Goal: Task Accomplishment & Management: Manage account settings

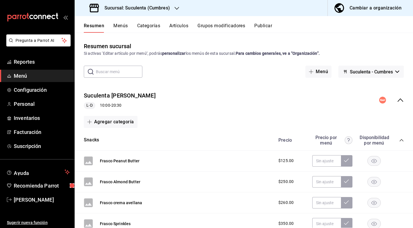
click at [26, 73] on span "Menú" at bounding box center [42, 76] width 56 height 8
click at [152, 30] on button "Categorías" at bounding box center [148, 28] width 23 height 10
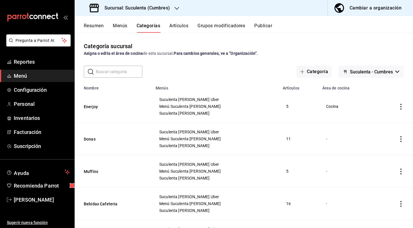
click at [352, 9] on div "Cambiar a organización" at bounding box center [375, 8] width 52 height 8
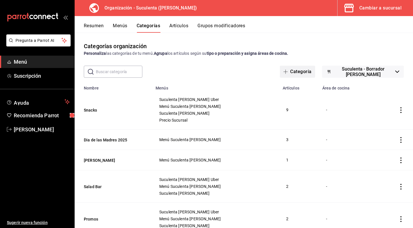
click at [287, 72] on span "button" at bounding box center [286, 71] width 7 height 5
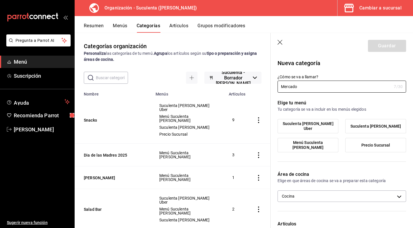
type input "Mercado"
click at [370, 104] on p "Elige tu menú" at bounding box center [341, 103] width 128 height 7
click at [279, 43] on icon "button" at bounding box center [280, 43] width 6 height 6
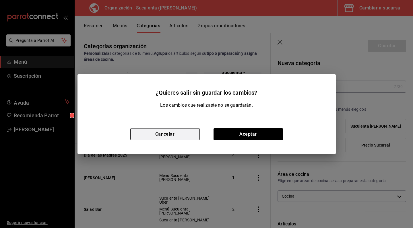
click at [196, 134] on button "Cancelar" at bounding box center [164, 134] width 69 height 12
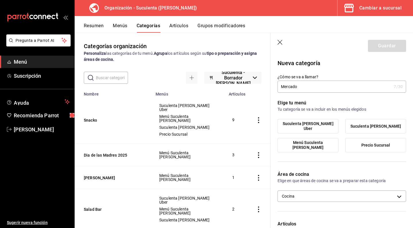
click at [279, 42] on icon "button" at bounding box center [280, 43] width 6 height 6
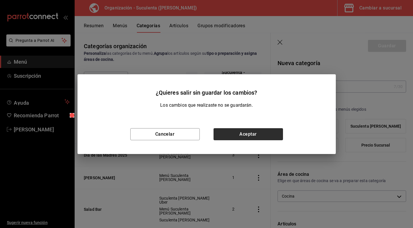
click at [269, 136] on button "Aceptar" at bounding box center [247, 134] width 69 height 12
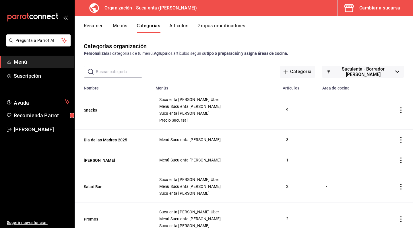
click at [124, 28] on button "Menús" at bounding box center [120, 28] width 14 height 10
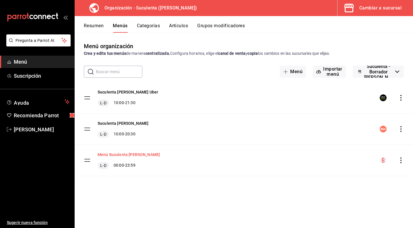
click at [119, 155] on button "Menú Suculenta [PERSON_NAME]" at bounding box center [129, 155] width 62 height 6
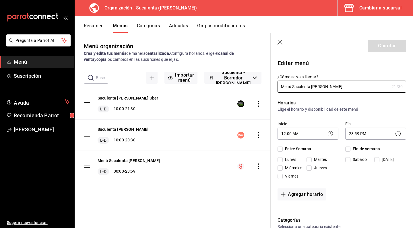
checkbox input "true"
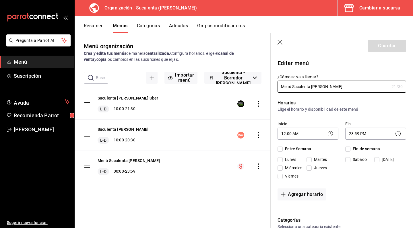
checkbox input "true"
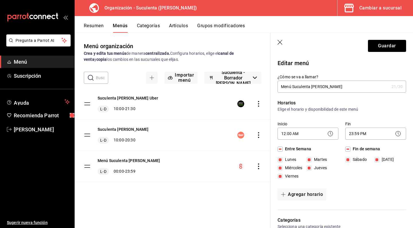
click at [330, 87] on input "Menú Suculenta [PERSON_NAME]" at bounding box center [333, 86] width 112 height 11
type input "Menú Suculenta Cumbres"
click at [378, 48] on button "Guardar" at bounding box center [387, 46] width 38 height 12
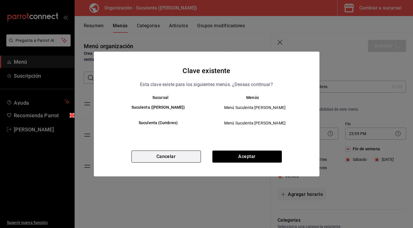
click at [186, 158] on button "Cancelar" at bounding box center [165, 157] width 69 height 12
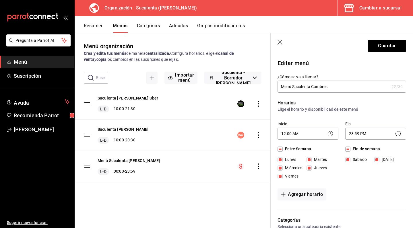
click at [280, 41] on icon "button" at bounding box center [280, 43] width 6 height 6
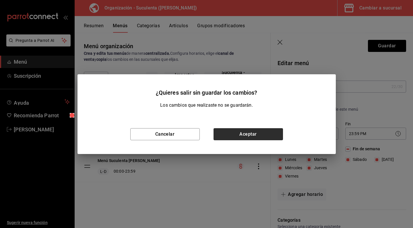
click at [246, 133] on button "Aceptar" at bounding box center [247, 134] width 69 height 12
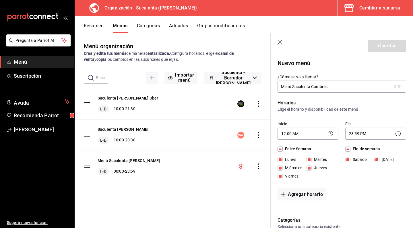
checkbox input "false"
type input "1756215121522"
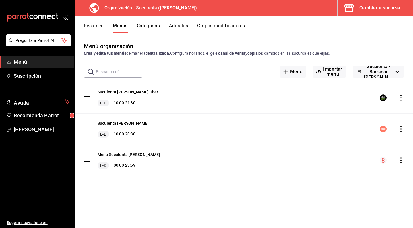
click at [400, 158] on icon "actions" at bounding box center [400, 160] width 1 height 6
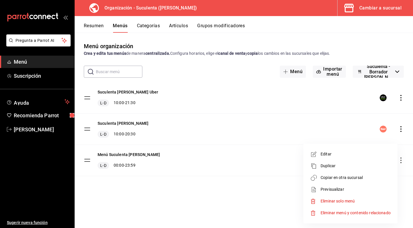
click at [349, 163] on span "Duplicar" at bounding box center [355, 166] width 70 height 6
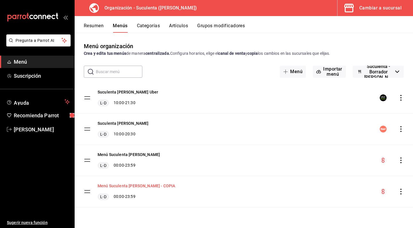
click at [153, 187] on button "Menú Suculenta [PERSON_NAME] - COPIA" at bounding box center [136, 186] width 77 height 6
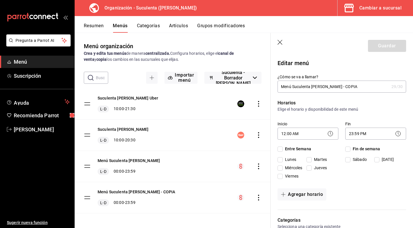
checkbox input "true"
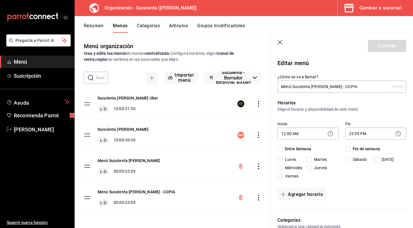
checkbox input "true"
drag, startPoint x: 311, startPoint y: 88, endPoint x: 371, endPoint y: 88, distance: 59.7
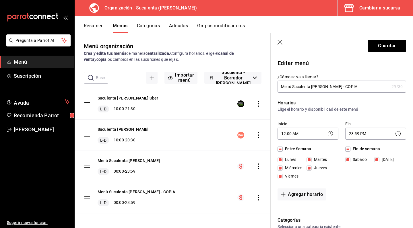
click at [371, 88] on input "Menú Suculenta [PERSON_NAME] - COPIA" at bounding box center [333, 86] width 112 height 11
type input "Menú Suculenta Cumbres"
click at [380, 48] on button "Guardar" at bounding box center [387, 46] width 38 height 12
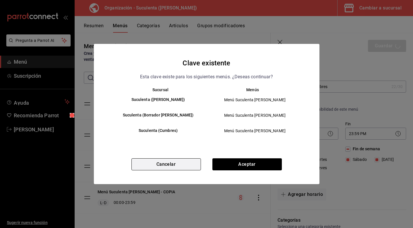
click at [188, 170] on button "Cancelar" at bounding box center [165, 164] width 69 height 12
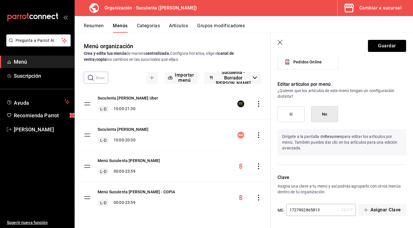
scroll to position [534, 0]
click at [330, 213] on input "1727902865813" at bounding box center [312, 209] width 53 height 11
type input "1727902865817"
click at [383, 39] on header "Guardar" at bounding box center [341, 45] width 142 height 24
click at [379, 48] on button "Guardar" at bounding box center [387, 46] width 38 height 12
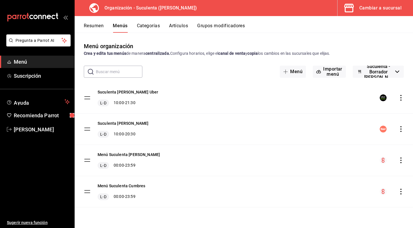
click at [400, 192] on icon "actions" at bounding box center [401, 192] width 6 height 6
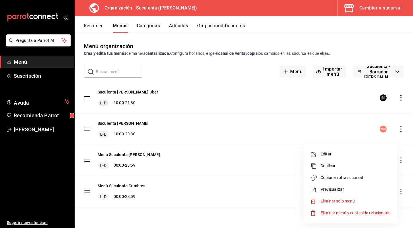
click at [360, 179] on span "Copiar en otra sucursal" at bounding box center [355, 178] width 70 height 6
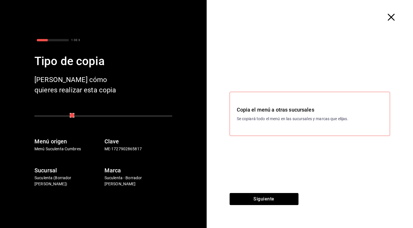
click at [389, 17] on icon "button" at bounding box center [390, 17] width 7 height 7
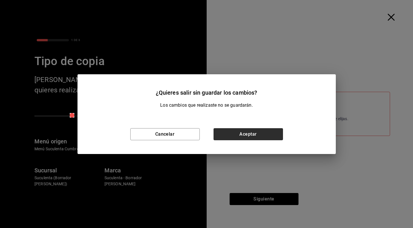
click at [239, 131] on button "Aceptar" at bounding box center [247, 134] width 69 height 12
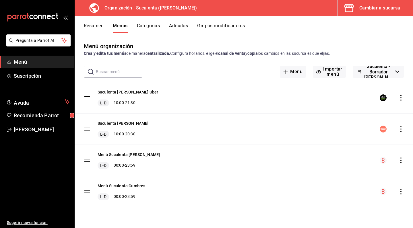
click at [400, 188] on div "menu-maker-table" at bounding box center [391, 191] width 24 height 7
click at [400, 189] on icon "actions" at bounding box center [400, 192] width 1 height 6
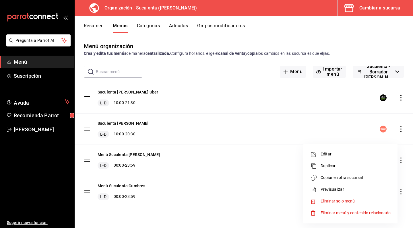
click at [361, 182] on li "Copiar en otra sucursal" at bounding box center [349, 178] width 89 height 12
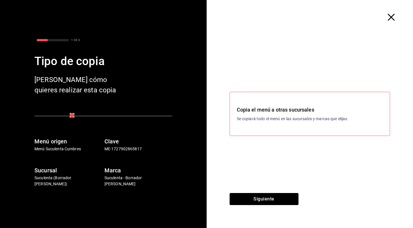
click at [265, 120] on p "Se copiará todo el menú en las sucursales y marcas que elijas." at bounding box center [310, 119] width 146 height 6
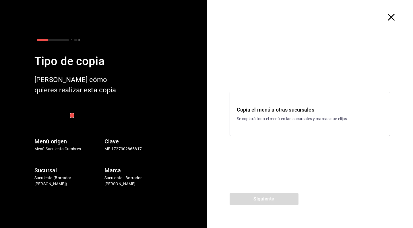
click at [270, 120] on p "Se copiará todo el menú en las sucursales y marcas que elijas." at bounding box center [310, 119] width 146 height 6
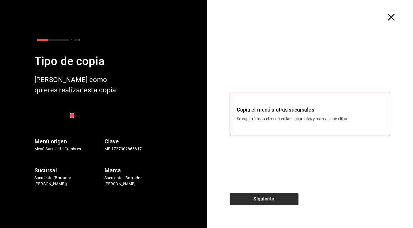
click at [263, 199] on button "Siguiente" at bounding box center [263, 199] width 69 height 12
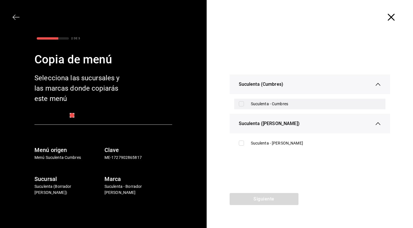
click at [240, 104] on input "checkbox" at bounding box center [241, 103] width 5 height 5
checkbox input "true"
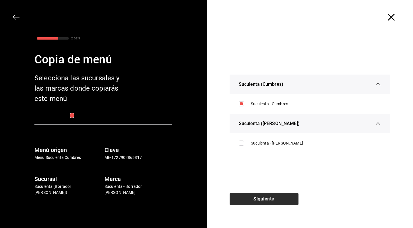
click at [284, 194] on button "Siguiente" at bounding box center [263, 199] width 69 height 12
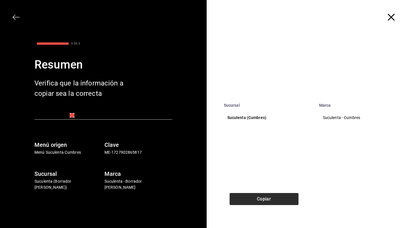
click at [278, 198] on button "Copiar" at bounding box center [263, 199] width 69 height 12
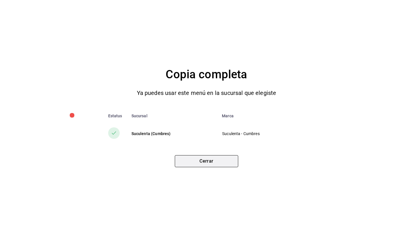
click at [227, 161] on button "Cerrar" at bounding box center [206, 161] width 63 height 12
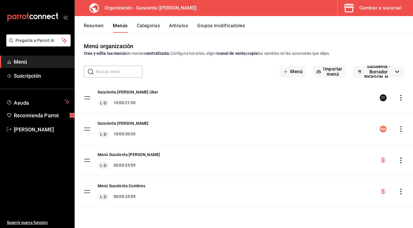
click at [176, 29] on button "Artículos" at bounding box center [178, 28] width 19 height 10
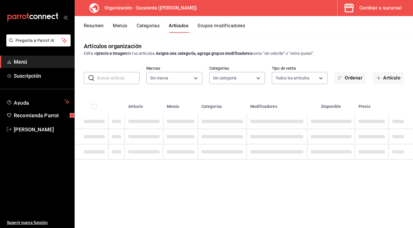
type input "99cc22aa-51d0-4332-b110-a0bdf5c77cea"
type input "0b23ff98-e3ea-4a1e-81d8-1ab58a1b6ae7,7769b616-46f4-44af-9c0a-f8b26dc7b837,757ba…"
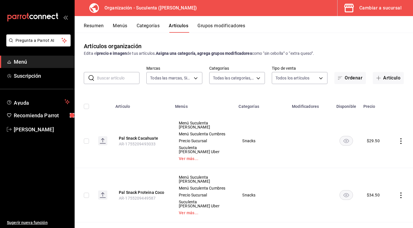
click at [146, 8] on h3 "Organización - Suculenta ([PERSON_NAME])" at bounding box center [148, 8] width 97 height 7
click at [120, 7] on h3 "Organización - Suculenta ([PERSON_NAME])" at bounding box center [148, 8] width 97 height 7
click at [89, 6] on icon at bounding box center [93, 7] width 11 height 11
click at [381, 11] on div "Cambiar a sucursal" at bounding box center [380, 8] width 42 height 8
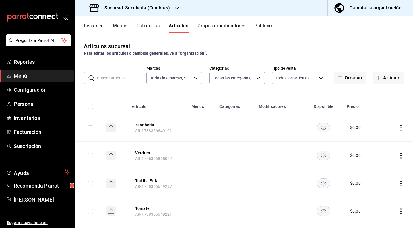
type input "4510f555-0ea6-44f3-b6dc-9ae792933627"
type input "133ea2c7-711a-4e42-93ec-3280b931862f,12c3500f-5bfb-422c-b2e5-a6c089d33a80,37a20…"
click at [173, 9] on div "Sucursal: Suculenta (Cumbres)" at bounding box center [130, 8] width 102 height 16
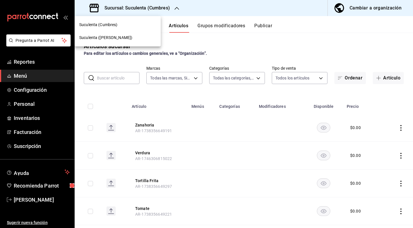
click at [130, 26] on div "Suculenta (Cumbres)" at bounding box center [117, 25] width 77 height 6
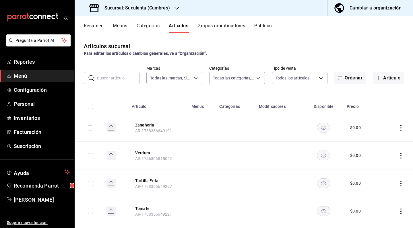
click at [365, 8] on div "Cambiar a organización" at bounding box center [375, 8] width 52 height 8
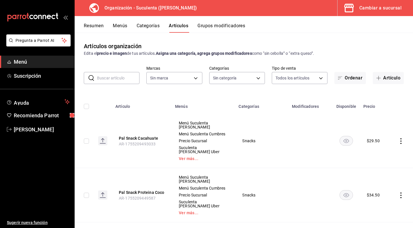
type input "99cc22aa-51d0-4332-b110-a0bdf5c77cea"
type input "0b23ff98-e3ea-4a1e-81d8-1ab58a1b6ae7,7769b616-46f4-44af-9c0a-f8b26dc7b837,757ba…"
click at [141, 10] on h3 "Organización - Suculenta ([PERSON_NAME])" at bounding box center [148, 8] width 97 height 7
click at [143, 9] on h3 "Organización - Suculenta ([PERSON_NAME])" at bounding box center [148, 8] width 97 height 7
click at [129, 11] on h3 "Organización - Suculenta ([PERSON_NAME])" at bounding box center [148, 8] width 97 height 7
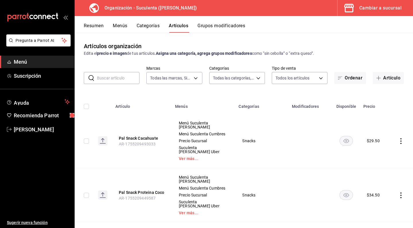
click at [124, 10] on h3 "Organización - Suculenta ([PERSON_NAME])" at bounding box center [148, 8] width 97 height 7
click at [132, 9] on h3 "Organización - Suculenta ([PERSON_NAME])" at bounding box center [148, 8] width 97 height 7
click at [102, 26] on button "Resumen" at bounding box center [94, 28] width 20 height 10
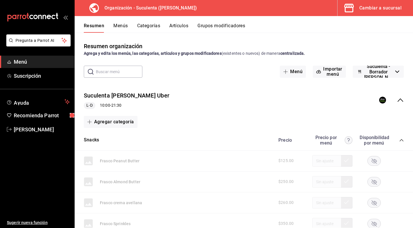
click at [123, 26] on button "Menús" at bounding box center [120, 28] width 14 height 10
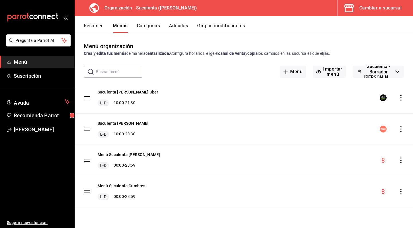
click at [174, 27] on button "Artículos" at bounding box center [178, 28] width 19 height 10
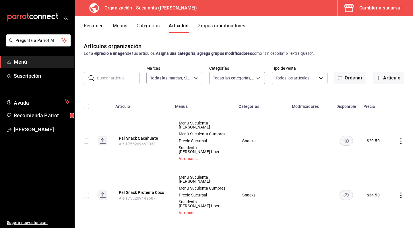
type input "99cc22aa-51d0-4332-b110-a0bdf5c77cea"
type input "0b23ff98-e3ea-4a1e-81d8-1ab58a1b6ae7,7769b616-46f4-44af-9c0a-f8b26dc7b837,757ba…"
click at [146, 24] on button "Categorías" at bounding box center [148, 28] width 23 height 10
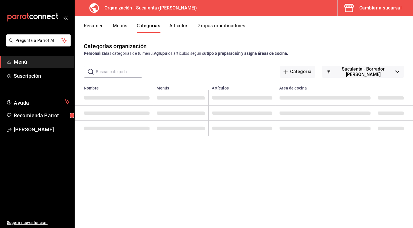
click at [324, 72] on button "Suculenta - Borrador [PERSON_NAME]" at bounding box center [363, 72] width 82 height 12
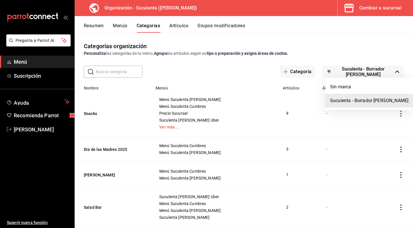
click at [317, 54] on div at bounding box center [206, 114] width 413 height 228
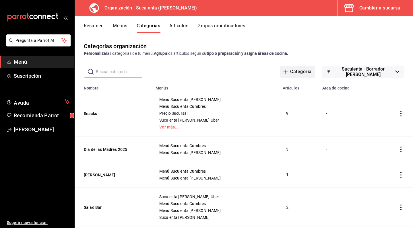
click at [305, 70] on button "Categoría" at bounding box center [297, 72] width 35 height 12
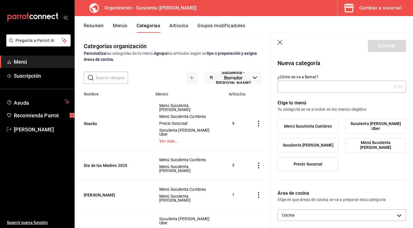
click at [305, 83] on input "¿Cómo se va a llamar?" at bounding box center [334, 86] width 114 height 11
type input "Mercado"
click at [339, 66] on p "Nueva categoría" at bounding box center [341, 63] width 128 height 9
click at [327, 126] on span "Menú Suculenta Cumbres" at bounding box center [308, 126] width 48 height 5
click at [0, 0] on input "Menú Suculenta Cumbres" at bounding box center [0, 0] width 0 height 0
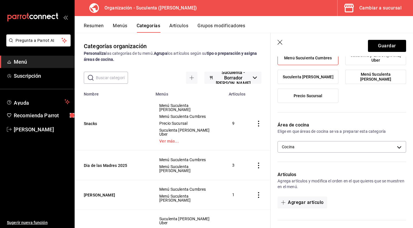
scroll to position [75, 0]
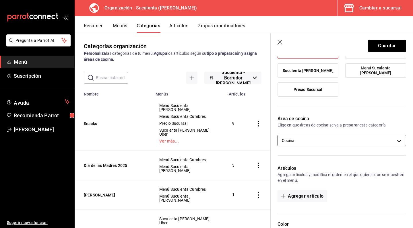
click at [359, 137] on body "Pregunta a Parrot AI Menú Suscripción Ayuda Recomienda Parrot [PERSON_NAME] Sug…" at bounding box center [206, 114] width 413 height 228
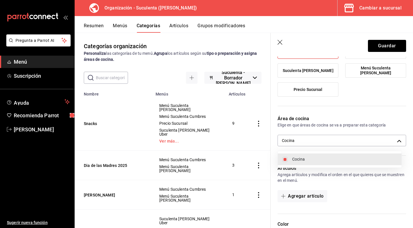
click at [339, 157] on span "Cocina" at bounding box center [344, 159] width 105 height 6
checkbox input "false"
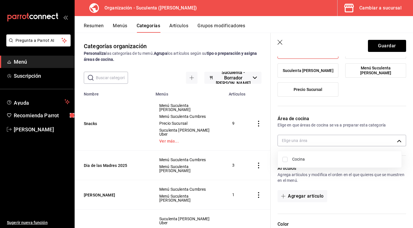
click at [351, 160] on span "Cocina" at bounding box center [344, 159] width 105 height 6
type input "1295a242-1a18-4c62-9e2b-badd099c7f47"
checkbox input "true"
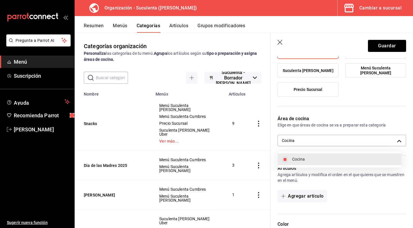
click at [351, 160] on span "Cocina" at bounding box center [344, 159] width 105 height 6
checkbox input "false"
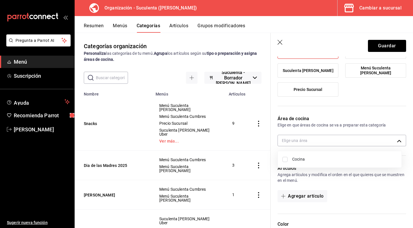
click at [354, 114] on div at bounding box center [206, 114] width 413 height 228
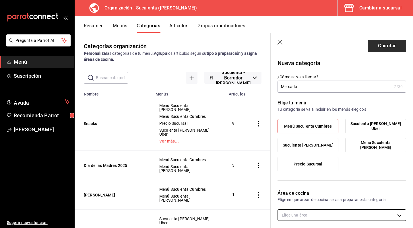
scroll to position [0, 0]
click at [376, 49] on button "Guardar" at bounding box center [387, 46] width 38 height 12
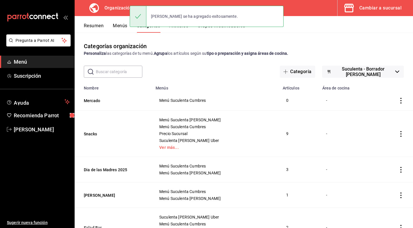
click at [121, 29] on button "Menús" at bounding box center [120, 28] width 14 height 10
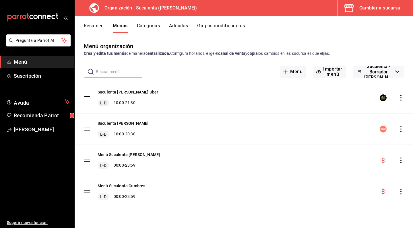
click at [376, 10] on div "Cambiar a sucursal" at bounding box center [380, 8] width 42 height 8
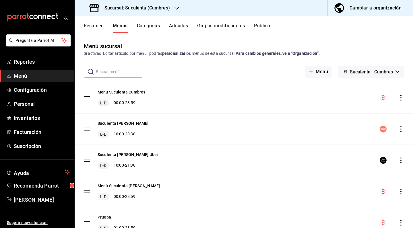
click at [151, 27] on button "Categorías" at bounding box center [148, 28] width 23 height 10
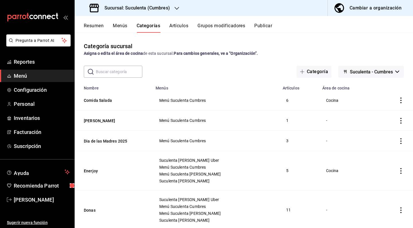
click at [181, 29] on button "Artículos" at bounding box center [178, 28] width 19 height 10
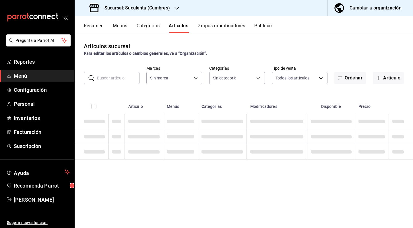
type input "133ea2c7-711a-4e42-93ec-3280b931862f,12c3500f-5bfb-422c-b2e5-a6c089d33a80,37a20…"
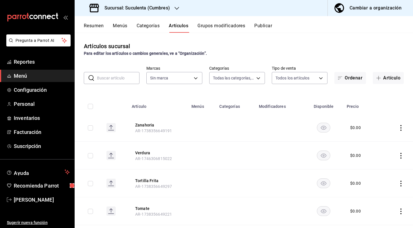
type input "4510f555-0ea6-44f3-b6dc-9ae792933627"
click at [152, 24] on button "Categorías" at bounding box center [148, 28] width 23 height 10
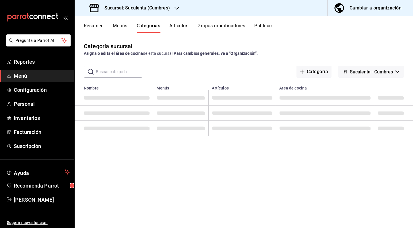
click at [117, 74] on input "text" at bounding box center [119, 71] width 46 height 11
type input "mercado"
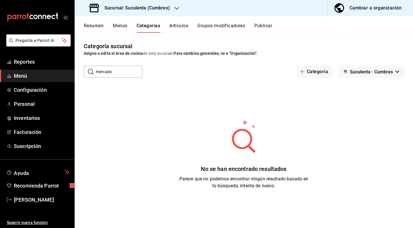
click at [123, 26] on button "Menús" at bounding box center [120, 28] width 14 height 10
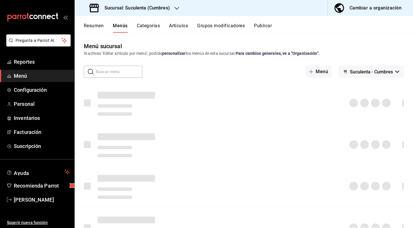
click at [369, 9] on div "Cambiar a organización" at bounding box center [375, 8] width 52 height 8
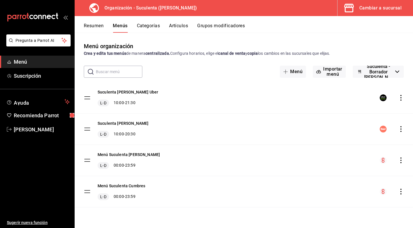
click at [148, 27] on button "Categorías" at bounding box center [148, 28] width 23 height 10
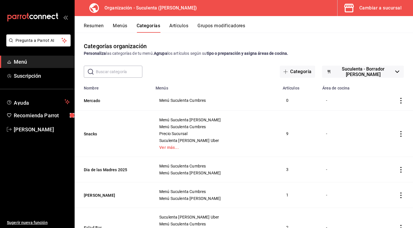
click at [179, 25] on button "Artículos" at bounding box center [178, 28] width 19 height 10
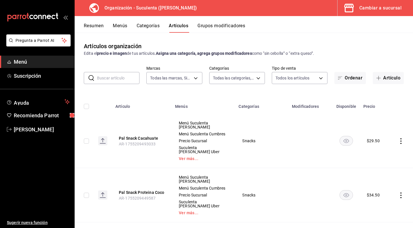
type input "99cc22aa-51d0-4332-b110-a0bdf5c77cea"
type input "6a02cf59-6dd6-4911-86ed-f47cd55412ec,0b23ff98-e3ea-4a1e-81d8-1ab58a1b6ae7,7769b…"
click at [386, 80] on button "Artículo" at bounding box center [388, 78] width 31 height 12
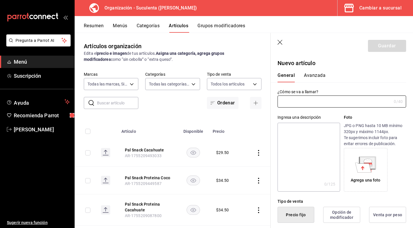
type input "AR-1756215789516"
click at [306, 105] on input "text" at bounding box center [334, 101] width 114 height 11
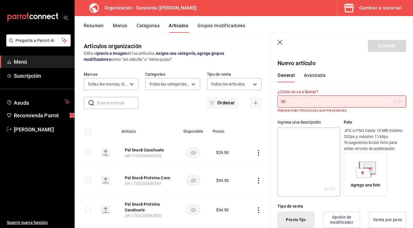
type input "S"
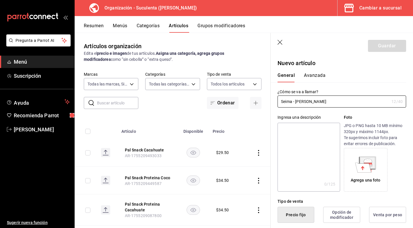
type input "Seima - [PERSON_NAME]"
click at [301, 129] on textarea at bounding box center [308, 157] width 62 height 69
click at [308, 130] on textarea at bounding box center [308, 157] width 62 height 69
paste textarea "1 caja de 56.82 g. con 30 sobres cada uno con 4 cápsulas de 1.89 g. cuIngredien…"
type textarea "1 caja de 56.82 g. con 30 sobres cada uno con 4 cápsulas de 1.89 g. cuIngredien…"
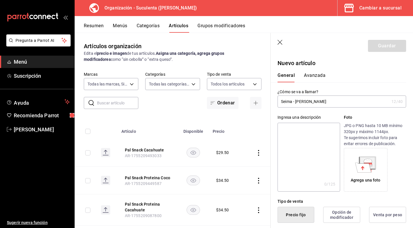
type textarea "x"
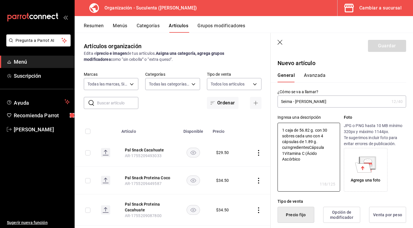
drag, startPoint x: 307, startPoint y: 159, endPoint x: 275, endPoint y: 119, distance: 51.0
click at [275, 119] on div "Ingresa una descripción 1 caja de 56.82 g. con 30 sobres cada uno con 4 cápsula…" at bounding box center [337, 150] width 135 height 84
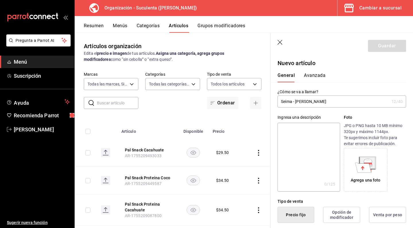
paste textarea "1 caja de 56.82 g. con 30 sobres cada uno con 4 cápsulas de 1.89 g. cu"
type textarea "1 caja de 56.82 g. con 30 sobres cada uno con 4 cápsulas de 1.89 g. cu"
type textarea "x"
type textarea "1 caja de 56.82 g. con 30 sobres cada uno con 4 cápsulas de 1.89 g. cu"
type textarea "x"
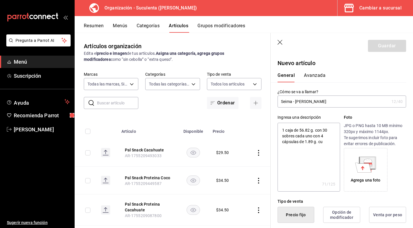
type textarea "1 caja de 56.82 g. con 30 sobres cada uno con 4 cápsulas de 1.89 g. cu"
type textarea "x"
type textarea "1 caja de 56.82 g. con 30 sobres cada uno con 4 cápsulas de 1.89 g. cu"
type textarea "x"
drag, startPoint x: 326, startPoint y: 143, endPoint x: 272, endPoint y: 132, distance: 55.4
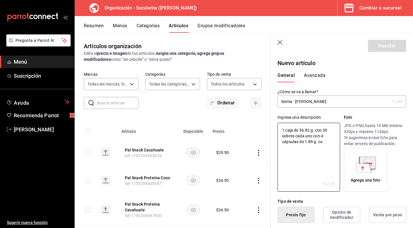
click at [272, 132] on div "Ingresa una descripción 1 caja de 56.82 g. con 30 sobres cada uno con 4 cápsula…" at bounding box center [337, 150] width 135 height 84
type textarea "V"
type textarea "x"
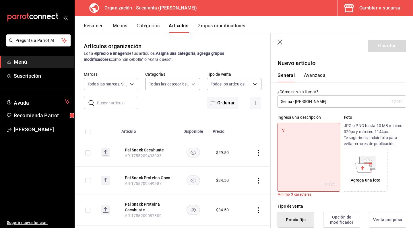
type textarea "Vi"
type textarea "x"
type textarea "Vit"
type textarea "x"
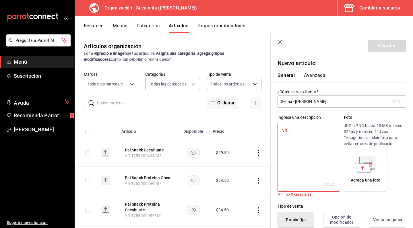
type textarea "Vita"
type textarea "x"
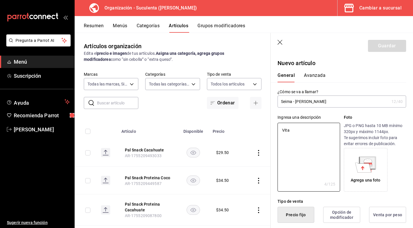
type textarea "Vit"
type textarea "x"
type textarea "Vi"
type textarea "x"
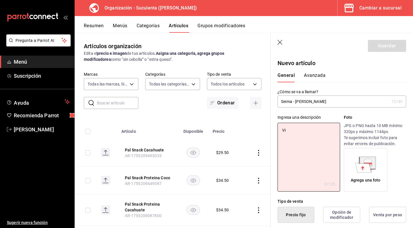
type textarea "V"
type textarea "x"
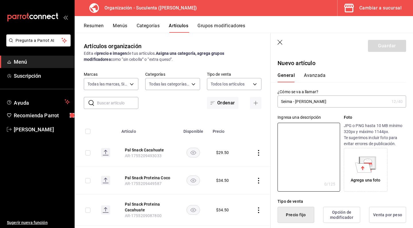
type textarea "3"
type textarea "x"
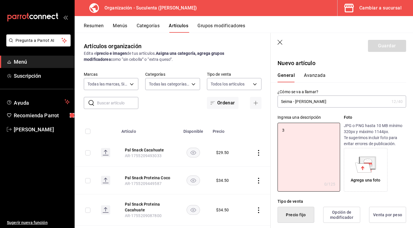
type textarea "30"
type textarea "x"
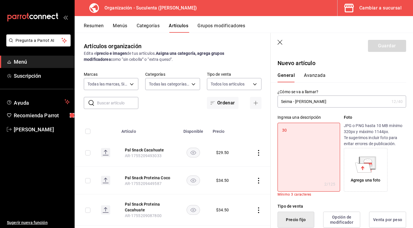
type textarea "30"
type textarea "x"
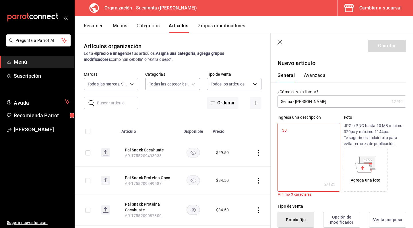
type textarea "30 s"
type textarea "x"
type textarea "30 so"
type textarea "x"
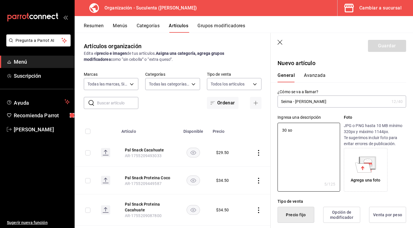
type textarea "30 sob"
type textarea "x"
type textarea "30 sobr"
type textarea "x"
type textarea "30 sobre"
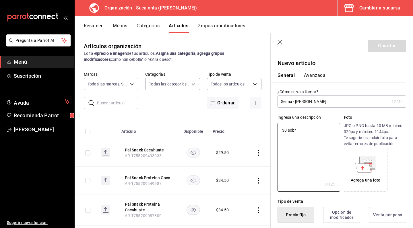
type textarea "x"
type textarea "30 sobres"
type textarea "x"
type textarea "30 sobres"
type textarea "x"
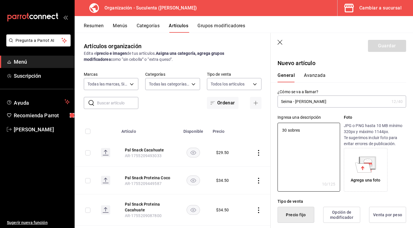
type textarea "30 sobres c"
type textarea "x"
type textarea "30 sobres con"
type textarea "x"
type textarea "30 sobres con"
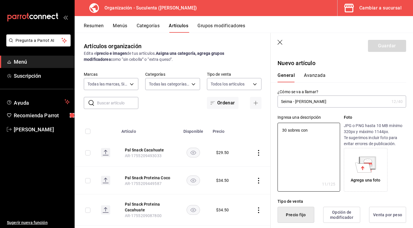
type textarea "x"
type textarea "30 sobres con 3"
type textarea "x"
type textarea "30 sobres con 3"
type textarea "x"
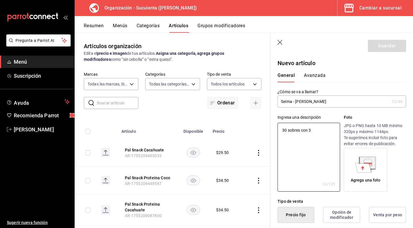
type textarea "30 sobres con 3"
type textarea "x"
type textarea "30 sobres con"
type textarea "x"
type textarea "30 sobres con 4"
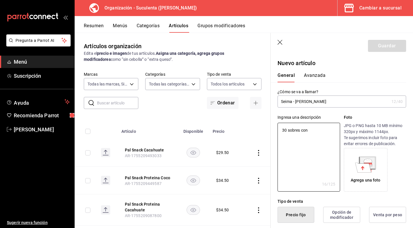
type textarea "x"
type textarea "30 sobres con 4"
type textarea "x"
type textarea "30 sobres con 4 c"
type textarea "x"
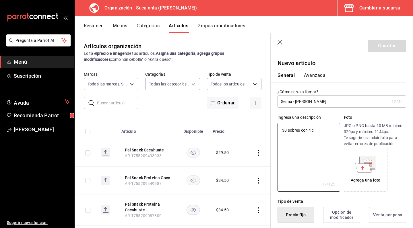
type textarea "30 sobres con 4 ca"
type textarea "x"
type textarea "30 sobres con 4 cap"
type textarea "x"
type textarea "30 sobres con 4 caps"
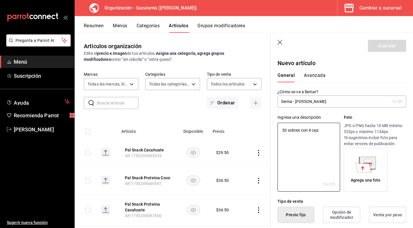
type textarea "x"
type textarea "30 sobres con 4 capsu"
type textarea "x"
type textarea "30 sobres con 4 capsul"
type textarea "x"
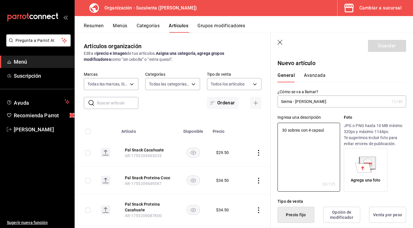
type textarea "30 sobres con 4 capsula"
type textarea "x"
type textarea "30 sobres con 4 capsulas"
type textarea "x"
type textarea "30 sobres con 4 capsulas"
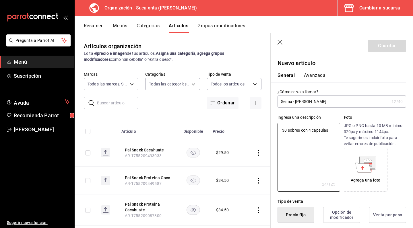
type textarea "x"
type textarea "30 sobres con 4 capsulas c"
type textarea "x"
type textarea "30 sobres con 4 capsulas ca"
type textarea "x"
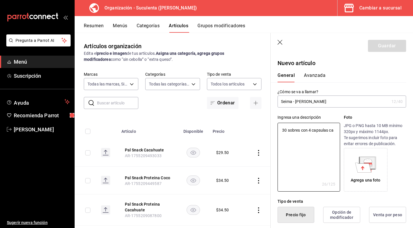
type textarea "30 sobres con 4 capsulas cad"
type textarea "x"
type textarea "30 sobres con 4 capsulas cada"
type textarea "x"
type textarea "30 sobres con 4 cápsulas cada"
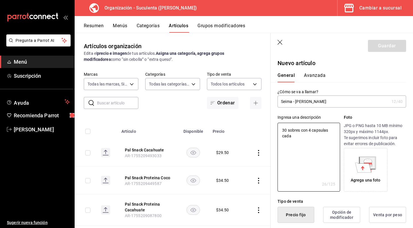
type textarea "x"
type textarea "30 sobres con 4 cápsulas cada u"
type textarea "x"
type textarea "30 sobres con 4 cápsulas cada un"
type textarea "x"
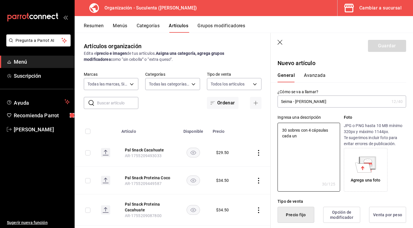
type textarea "30 sobres con 4 cápsulas cada uno"
type textarea "x"
type textarea "30 sobres con 4 cápsulas cada uno."
type textarea "x"
type textarea "30 sobres con 4 cápsulas cada uno."
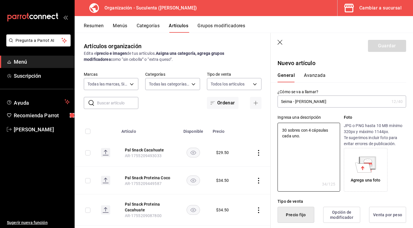
type textarea "x"
type textarea "30 sobres con 4 cápsulas cada uno. 1"
type textarea "x"
type textarea "30 sobres con 4 cápsulas cada uno. 1."
type textarea "x"
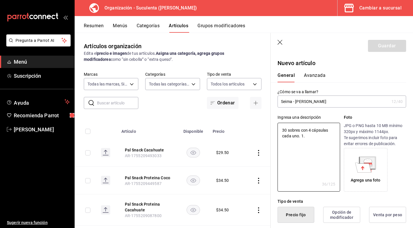
type textarea "30 sobres con 4 cápsulas cada uno. 1."
type textarea "x"
type textarea "30 sobres con 4 cápsulas cada uno. 1. V"
type textarea "x"
type textarea "30 sobres con 4 cápsulas cada uno. 1. Vi"
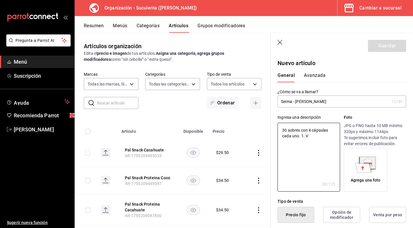
type textarea "x"
type textarea "30 sobres con 4 cápsulas cada uno. 1. Vit"
type textarea "x"
type textarea "30 sobres con 4 cápsulas cada uno. 1. Vita"
type textarea "x"
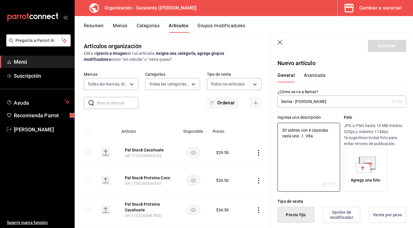
type textarea "30 sobres con 4 cápsulas cada uno. 1. Vitai"
type textarea "x"
type textarea "30 sobres con 4 cápsulas cada uno. 1. Vitaim"
type textarea "x"
type textarea "30 sobres con 4 cápsulas cada uno. 1. Vitaima"
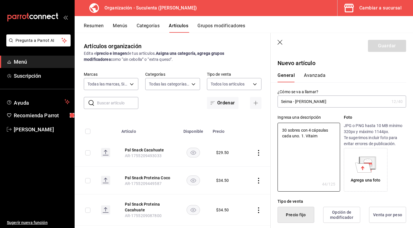
type textarea "x"
type textarea "30 sobres con 4 cápsulas cada uno. 1. Vitamina"
type textarea "x"
type textarea "30 sobres con 4 cápsulas cada uno. 1. Vitamina c"
type textarea "x"
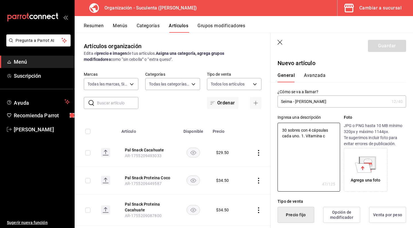
type textarea "30 sobres con 4 cápsulas cada uno. 1. Vitamina"
type textarea "x"
type textarea "30 sobres con 4 cápsulas cada uno. 1. Vitamina C"
type textarea "x"
type textarea "30 sobres con 4 cápsulas cada uno. 1. Vitamina C"
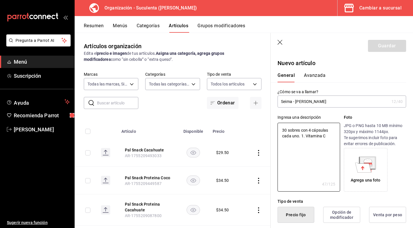
type textarea "x"
type textarea "30 sobres con 4 cápsulas cada uno. 1. Vitamina C y"
type textarea "x"
type textarea "30 sobres con 4 cápsulas cada uno. 1. Vitamina C y"
type textarea "x"
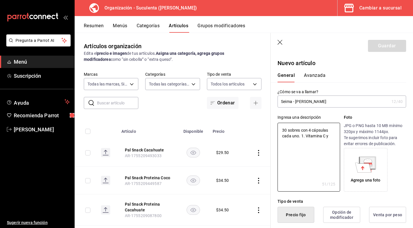
type textarea "30 sobres con 4 cápsulas cada uno. 1. Vitamina C y c"
type textarea "x"
type textarea "30 sobres con 4 cápsulas cada uno. 1. Vitamina C y cu"
type textarea "x"
type textarea "30 sobres con 4 cápsulas cada uno. 1. Vitamina C y cur"
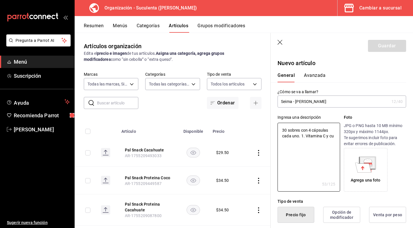
type textarea "x"
type textarea "30 sobres con 4 cápsulas cada uno. 1. Vitamina C y curc"
type textarea "x"
type textarea "30 sobres con 4 cápsulas cada uno. 1. Vitamina C y curcu"
type textarea "x"
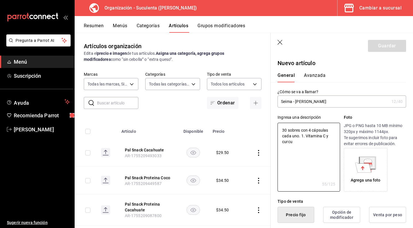
type textarea "30 sobres con 4 cápsulas cada uno. 1. Vitamina C y curcum"
type textarea "x"
type textarea "30 sobres con 4 cápsulas cada uno. 1. Vitamina C y curcuma"
type textarea "x"
type textarea "30 sobres con 4 cápsulas cada uno. 1. Vitamina C y cúrcuma"
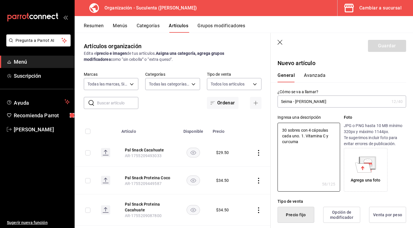
type textarea "x"
type textarea "30 sobres con 4 cápsulas cada uno. 1. Vitamina C y cúrcuma 2"
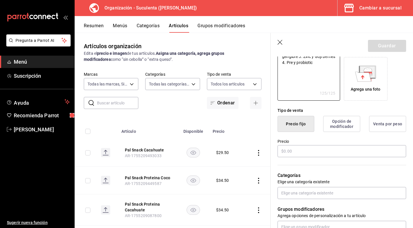
scroll to position [93, 0]
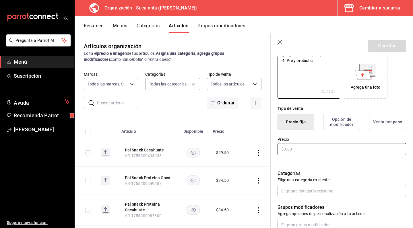
click at [304, 149] on input "text" at bounding box center [341, 149] width 128 height 12
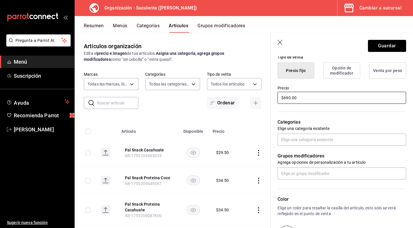
scroll to position [151, 0]
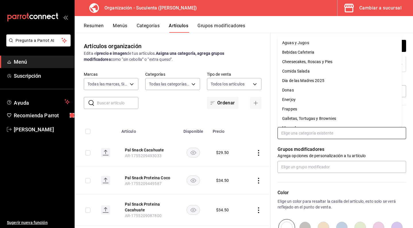
click at [311, 135] on input "text" at bounding box center [341, 133] width 128 height 12
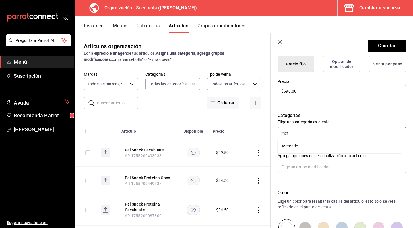
click at [302, 145] on li "Mercado" at bounding box center [339, 145] width 124 height 9
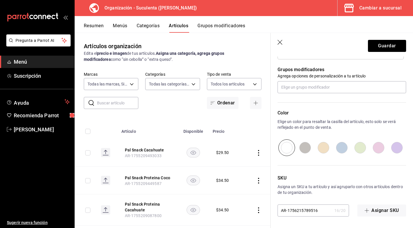
scroll to position [250, 0]
click at [374, 146] on input "radio" at bounding box center [378, 147] width 18 height 17
click at [354, 148] on input "radio" at bounding box center [360, 147] width 18 height 17
click at [389, 149] on input "radio" at bounding box center [396, 147] width 18 height 17
click at [375, 149] on input "radio" at bounding box center [378, 147] width 18 height 17
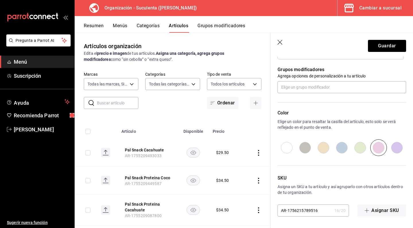
click at [360, 149] on input "radio" at bounding box center [360, 147] width 18 height 17
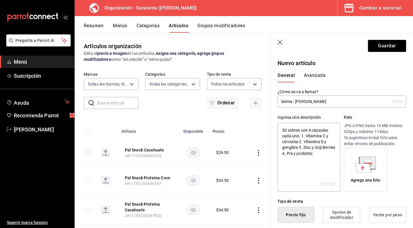
scroll to position [0, 0]
click at [375, 45] on button "Guardar" at bounding box center [387, 46] width 38 height 12
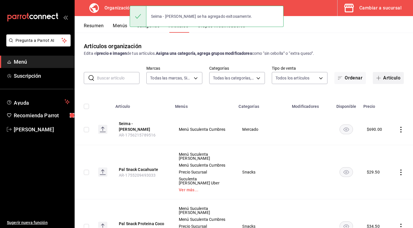
click at [375, 80] on button "Artículo" at bounding box center [388, 78] width 31 height 12
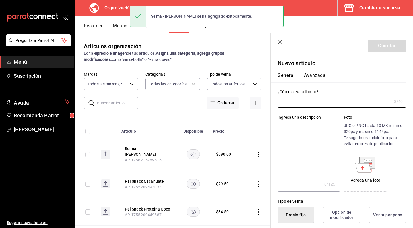
type input "AR-1756216562063"
click at [304, 110] on div "Ingresa una descripción x 0 /125 ​ Foto JPG o PNG hasta 10 MB mínimo 320px y má…" at bounding box center [337, 150] width 135 height 84
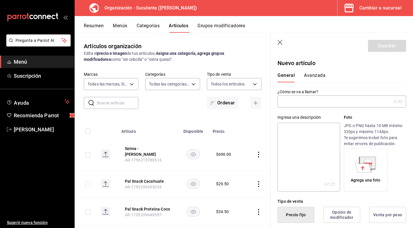
click at [304, 104] on input "text" at bounding box center [334, 101] width 114 height 11
type input "Seima - Brisk"
type textarea "3"
type textarea "x"
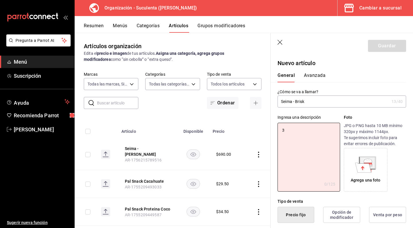
type textarea "30"
type textarea "x"
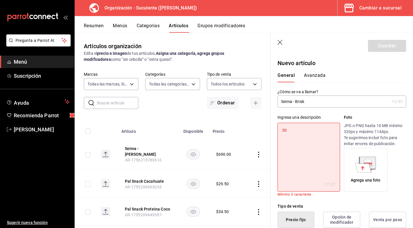
type textarea "30"
type textarea "x"
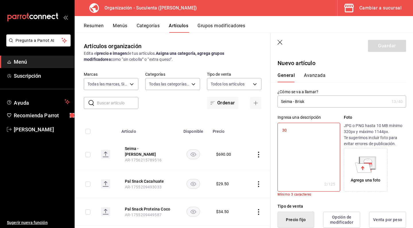
type textarea "30 s"
type textarea "x"
type textarea "30 so"
type textarea "x"
type textarea "30 sob"
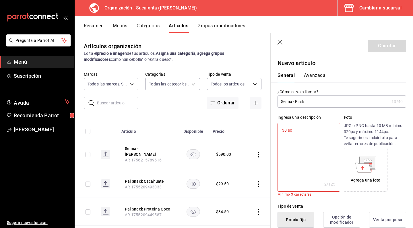
type textarea "x"
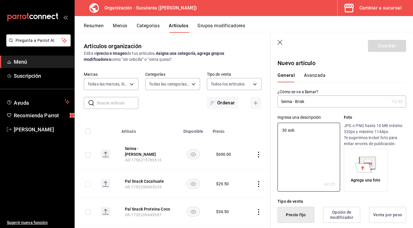
type textarea "30 sobr"
type textarea "x"
type textarea "30 sobre"
type textarea "x"
type textarea "30 sobres"
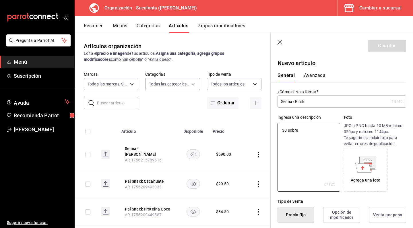
type textarea "x"
type textarea "30 sobres"
type textarea "x"
type textarea "30 sobres c"
type textarea "x"
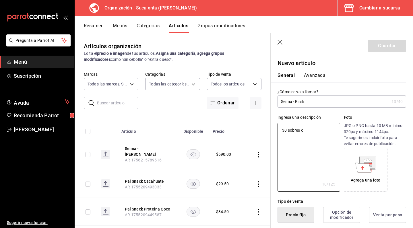
type textarea "30 sobres co"
type textarea "x"
type textarea "30 sobres con"
type textarea "x"
type textarea "30 sobres con"
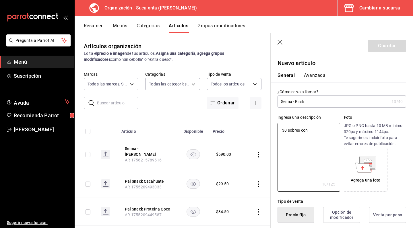
type textarea "x"
type textarea "30 sobres con 3"
type textarea "x"
type textarea "30 sobres con 3"
type textarea "x"
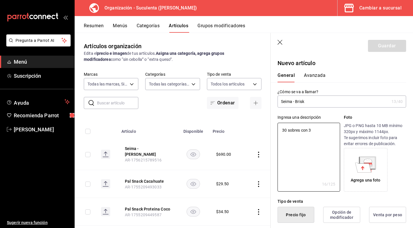
type textarea "30 sobres con 3 c"
type textarea "x"
type textarea "30 sobres con 3"
type textarea "x"
type textarea "30 sobres con 3"
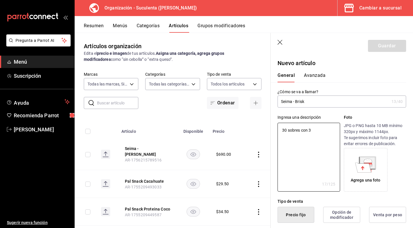
type textarea "x"
type textarea "30 sobres con"
type textarea "x"
type textarea "30 sobres con 4"
type textarea "x"
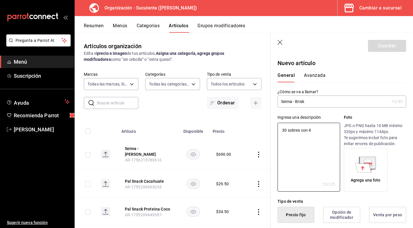
type textarea "30 sobres con 4"
type textarea "x"
type textarea "30 sobres con 4 c"
type textarea "x"
type textarea "30 sobres con 4 ca"
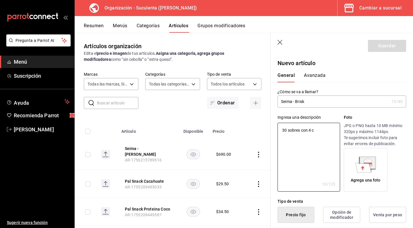
type textarea "x"
type textarea "30 sobres con 4 cap"
type textarea "x"
type textarea "30 sobres con 4 caps"
type textarea "x"
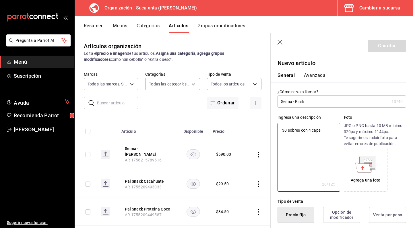
type textarea "30 sobres con 4 capsu"
type textarea "x"
type textarea "30 sobres con 4 capsul"
type textarea "x"
type textarea "30 sobres con 4 capsula"
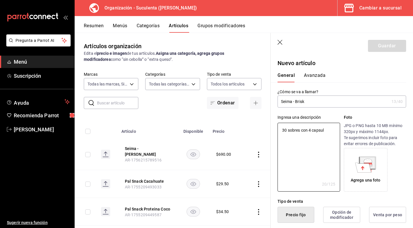
type textarea "x"
type textarea "30 sobres con 4 capsulas"
type textarea "x"
type textarea "30 sobres con 4 capsulas"
type textarea "x"
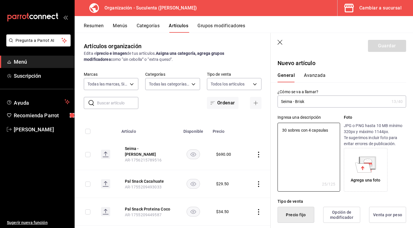
type textarea "30 sobres con 4 capsulas c"
type textarea "x"
type textarea "30 sobres con 4 capsulas ca"
type textarea "x"
type textarea "30 sobres con 4 capsulas cad"
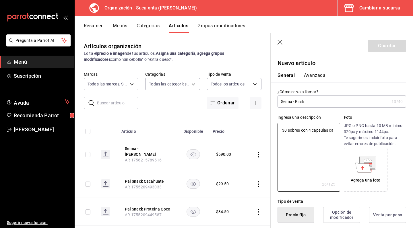
type textarea "x"
type textarea "30 sobres con 4 capsulas cada"
type textarea "x"
type textarea "30 sobres con 4 cápsulas cada"
type textarea "x"
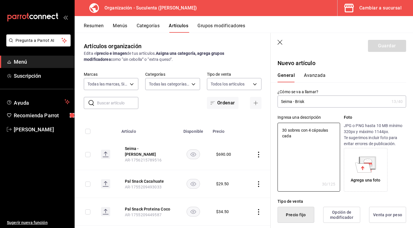
type textarea "30 sobres con 4 cápsulas cada u"
type textarea "x"
type textarea "30 sobres con 4 cápsulas cada un"
type textarea "x"
type textarea "30 sobres con 4 cápsulas cada uno"
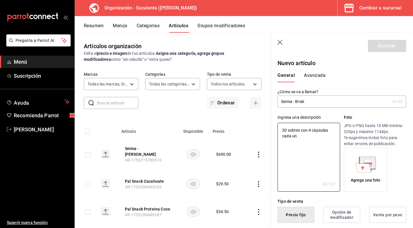
type textarea "x"
type textarea "30 sobres con 4 cápsulas cada uno."
type textarea "x"
type textarea "30 sobres con 4 cápsulas cada uno."
type textarea "x"
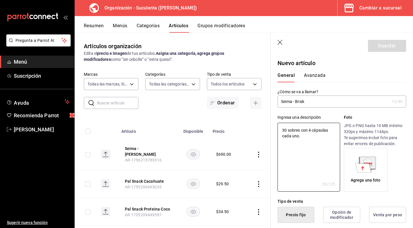
type textarea "30 sobres con 4 cápsulas cada uno. 1"
type textarea "x"
type textarea "30 sobres con 4 cápsulas cada uno. 1."
type textarea "x"
type textarea "30 sobres con 4 cápsulas cada uno. 1."
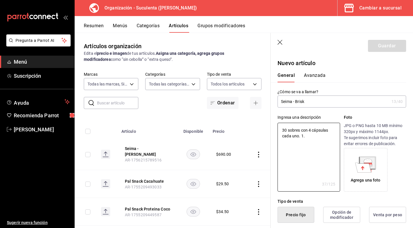
type textarea "x"
type textarea "30 sobres con 4 cápsulas cada uno. 1. C"
type textarea "x"
type textarea "30 sobres con 4 cápsulas cada uno. 1. Co"
type textarea "x"
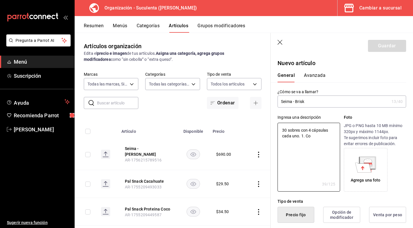
type textarea "30 sobres con 4 cápsulas cada uno. 1. Com"
type textarea "x"
type textarea "30 sobres con 4 cápsulas cada uno. 1. Comp"
type textarea "x"
type textarea "30 sobres con 4 cápsulas cada uno. 1. Compl"
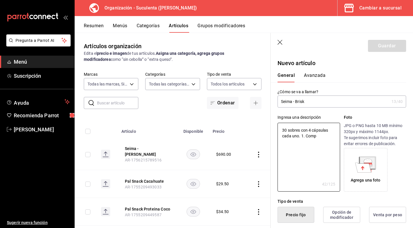
type textarea "x"
type textarea "30 sobres con 4 cápsulas cada uno. 1. Comple"
type textarea "x"
type textarea "30 sobres con 4 cápsulas cada uno. 1. Complej"
type textarea "x"
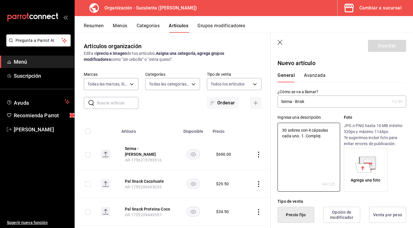
type textarea "30 sobres con 4 cápsulas cada uno. 1. Complejo"
type textarea "x"
type textarea "30 sobres con 4 cápsulas cada uno. 1. Complejo"
type textarea "x"
type textarea "30 sobres con 4 cápsulas cada uno. 1. Complejo B"
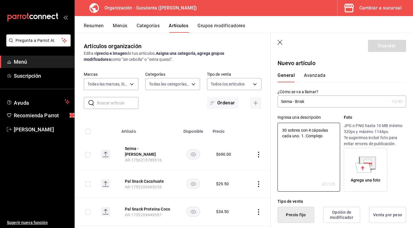
type textarea "x"
type textarea "30 sobres con 4 cápsulas cada uno. 1. Complejo B"
type textarea "x"
type textarea "30 sobres con 4 cápsulas cada uno. 1. Complejo B y"
type textarea "x"
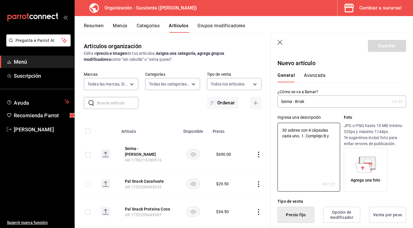
type textarea "30 sobres con 4 cápsulas cada uno. 1. Complejo B y"
type textarea "x"
type textarea "30 sobres con 4 cápsulas cada uno. 1. Complejo B y b"
type textarea "x"
type textarea "30 sobres con 4 cápsulas cada uno. 1. Complejo B y be"
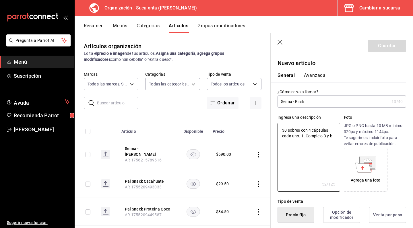
type textarea "x"
type textarea "30 sobres con 4 cápsulas cada uno. 1. Complejo B y ber"
type textarea "x"
type textarea "30 sobres con 4 cápsulas cada uno. 1. Complejo B y be"
type textarea "x"
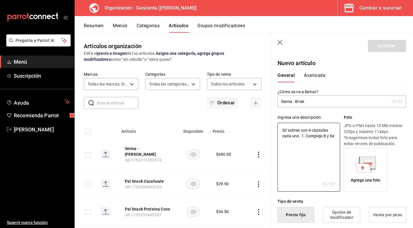
type textarea "30 sobres con 4 cápsulas cada uno. 1. Complejo B y bet"
type textarea "x"
type textarea "30 sobres con 4 cápsulas cada uno. 1. Complejo B y beta"
type textarea "x"
type textarea "30 sobres con 4 cápsulas cada uno. 1. Complejo B y betab"
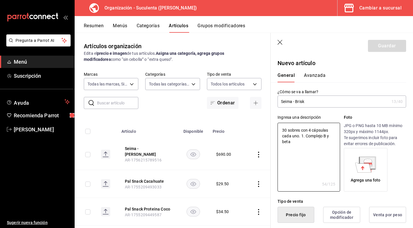
type textarea "x"
type textarea "30 sobres con 4 cápsulas cada uno. 1. Complejo B y betabe"
type textarea "x"
type textarea "30 sobres con 4 cápsulas cada uno. 1. Complejo B y betabel"
type textarea "x"
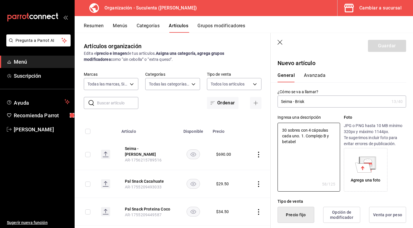
type textarea "30 sobres con 4 cápsulas cada uno. 1. Complejo B y betabel"
type textarea "x"
type textarea "30 sobres con 4 cápsulas cada uno. 1. Complejo B y betabel 2"
type textarea "x"
type textarea "30 sobres con 4 cápsulas cada uno. 1. Complejo B y betabel 2."
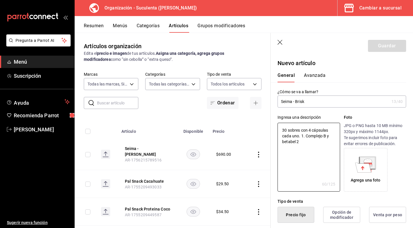
type textarea "x"
type textarea "30 sobres con 4 cápsulas cada uno. 1. Complejo B y betabel 2."
type textarea "x"
type textarea "30 sobres con 4 cápsulas cada uno. 1. Complejo B y betabel 2. C"
type textarea "x"
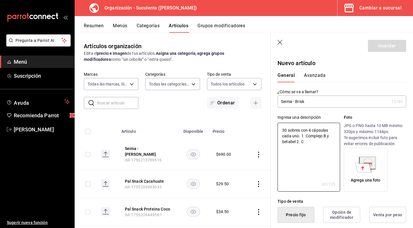
type textarea "30 sobres con 4 cápsulas cada uno. 1. Complejo B y betabel 2. Ca"
type textarea "x"
type textarea "30 sobres con 4 cápsulas cada uno. 1. Complejo B y betabel 2. Caf"
type textarea "x"
type textarea "30 sobres con 4 cápsulas cada uno. 1. Complejo B y betabel 2. Cafe"
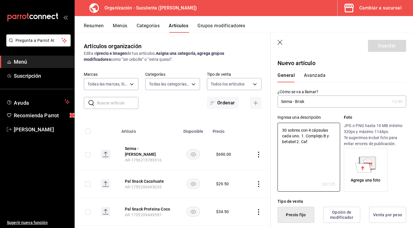
type textarea "x"
type textarea "30 sobres con 4 cápsulas cada uno. 1. Complejo B y betabel 2. Cafe"
type textarea "x"
type textarea "30 sobres con 4 cápsulas cada uno. 1. Complejo B y betabel 2. Cafe v"
type textarea "x"
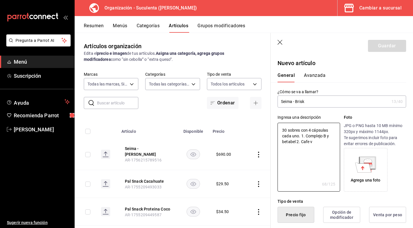
type textarea "30 sobres con 4 cápsulas cada uno. 1. Complejo B y betabel 2. Cafe ve"
type textarea "x"
type textarea "30 sobres con 4 cápsulas cada uno. 1. Complejo B y betabel 2. Cafe ver"
type textarea "x"
type textarea "30 sobres con 4 cápsulas cada uno. 1. Complejo B y betabel 2. Cafe verd"
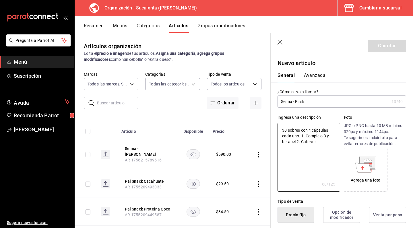
type textarea "x"
type textarea "30 sobres con 4 cápsulas cada uno. 1. Complejo B y betabel 2. Cafe verde"
type textarea "x"
type textarea "30 sobres con 4 cápsulas cada uno. 1. Complejo B y betabel 2. Cafe verde"
type textarea "x"
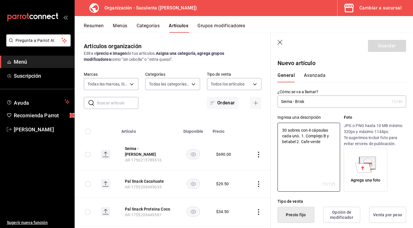
type textarea "30 sobres con 4 cápsulas cada uno. 1. Complejo B y betabel 2. Cafe verde y"
type textarea "x"
type textarea "30 sobres con 4 cápsulas cada uno. 1. Complejo B y betabel 2. Cafe verde y"
type textarea "x"
type textarea "30 sobres con 4 cápsulas cada uno. 1. Complejo B y betabel 2. Cafe verde y e"
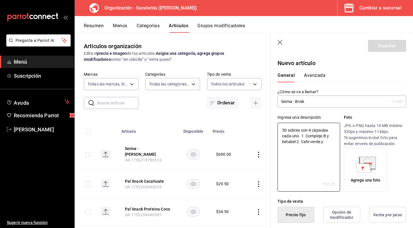
type textarea "x"
type textarea "30 sobres con 4 cápsulas cada uno. 1. Complejo B y betabel 2. Cafe verde y es"
type textarea "x"
type textarea "30 sobres con 4 cápsulas cada uno. 1. Complejo B y betabel 2. Cafe verde y esp"
type textarea "x"
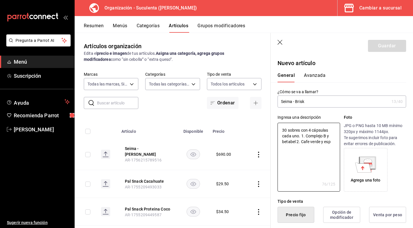
type textarea "30 sobres con 4 cápsulas cada uno. 1. Complejo B y betabel 2. Cafe verde y espi"
type textarea "x"
type textarea "30 sobres con 4 cápsulas cada uno. 1. Complejo B y betabel 2. Cafe verde y espir"
type textarea "x"
type textarea "30 sobres con 4 cápsulas cada uno. 1. Complejo B y betabel 2. Cafe verde y espi…"
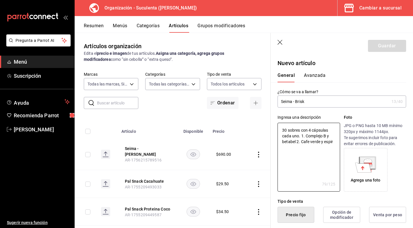
type textarea "x"
type textarea "30 sobres con 4 cápsulas cada uno. 1. Complejo B y betabel 2. Cafe verde y espi…"
type textarea "x"
type textarea "30 sobres con 4 cápsulas cada uno. 1. Complejo B y betabel 2. Cafe verde y espi…"
type textarea "x"
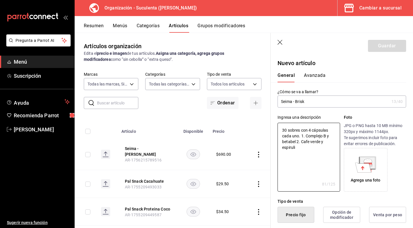
type textarea "30 sobres con 4 cápsulas cada uno. 1. Complejo B y betabel 2. Cafe verde y espi…"
type textarea "x"
type textarea "30 sobres con 4 cápsulas cada uno. 1. Complejo B y betabel 2. Cafe verde y espi…"
type textarea "x"
type textarea "30 sobres con 4 cápsulas cada uno. 1. Complejo B y betabel 2. Cafe verde y espi…"
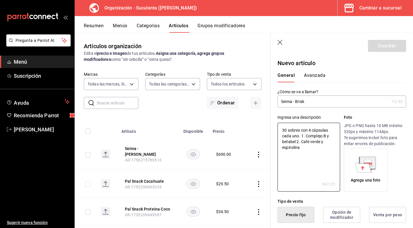
type textarea "x"
type textarea "30 sobres con 4 cápsulas cada uno. 1. Complejo B y betabel 2. Cafe verde y espi…"
type textarea "x"
type textarea "30 sobres con 4 cápsulas cada uno. 1. Complejo B y betabel 2. Cafe verde y espi…"
type textarea "x"
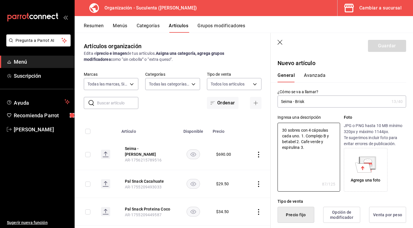
type textarea "30 sobres con 4 cápsulas cada uno. 1. Complejo B y betabel 2. Cafe verde y espi…"
type textarea "x"
type textarea "30 sobres con 4 cápsulas cada uno. 1. Complejo B y betabel 2. Cafe verde y espi…"
type textarea "x"
type textarea "30 sobres con 4 cápsulas cada uno. 1. Complejo B y betabel 2. Cafe verde y espi…"
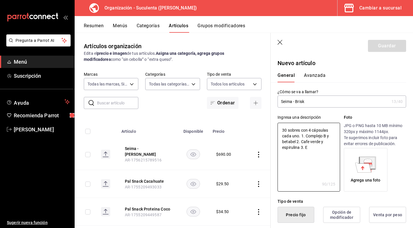
type textarea "x"
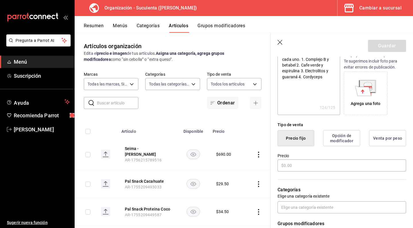
scroll to position [81, 0]
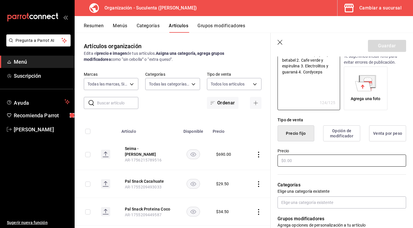
click at [303, 161] on input "text" at bounding box center [341, 161] width 128 height 12
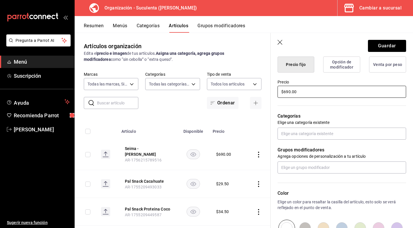
scroll to position [151, 0]
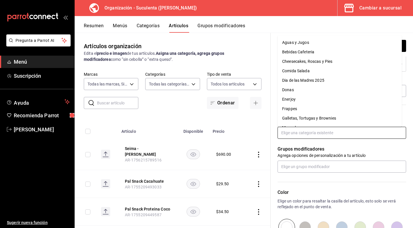
click at [304, 135] on input "text" at bounding box center [341, 133] width 128 height 12
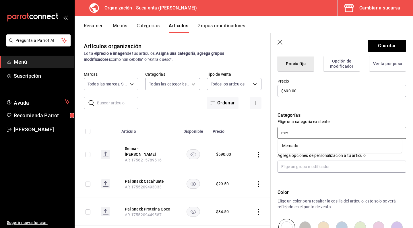
click at [293, 145] on li "Mercado" at bounding box center [339, 145] width 124 height 9
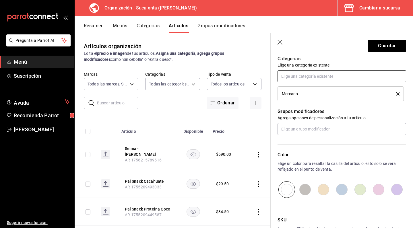
scroll to position [225, 0]
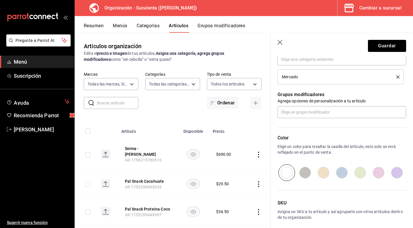
click at [360, 173] on input "radio" at bounding box center [360, 172] width 18 height 17
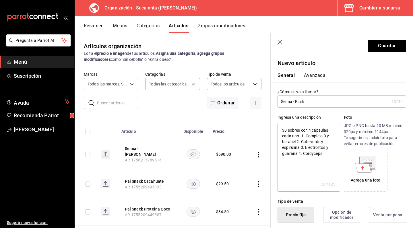
scroll to position [0, 0]
click at [380, 45] on button "Guardar" at bounding box center [387, 46] width 38 height 12
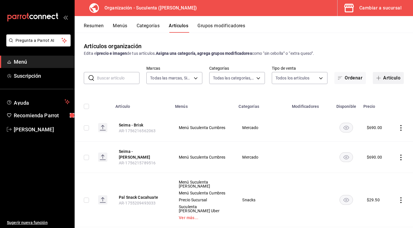
click at [379, 80] on button "Artículo" at bounding box center [388, 78] width 31 height 12
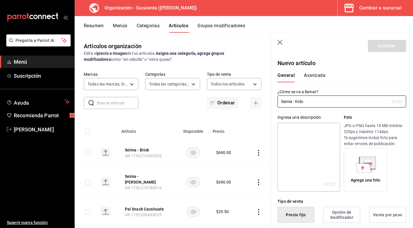
click at [296, 129] on textarea at bounding box center [308, 157] width 62 height 69
paste textarea "Jarabe de inulina de agave, fructo oligosacáridos (FOS), pectina hidratada, fib…"
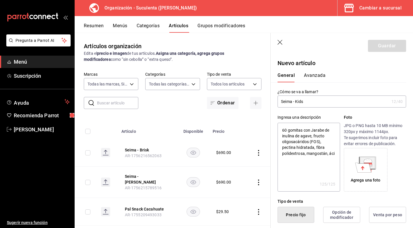
click at [313, 159] on textarea "60 gomitas con Jarabe de inulina de agave, fructo oligosacáridos (FOS), pectina…" at bounding box center [308, 157] width 62 height 69
click at [298, 162] on textarea "60 gomitas con Jarabe de inulina de agave, fructo oligosacáridos (FOS), pectina…" at bounding box center [308, 157] width 62 height 69
drag, startPoint x: 299, startPoint y: 162, endPoint x: 311, endPoint y: 132, distance: 32.3
click at [311, 132] on textarea "60 gomitas con Jarabe de inulina de agave, fructo oligosacáridos (FOS), pectina…" at bounding box center [308, 157] width 62 height 69
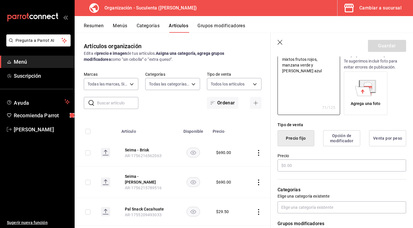
scroll to position [81, 0]
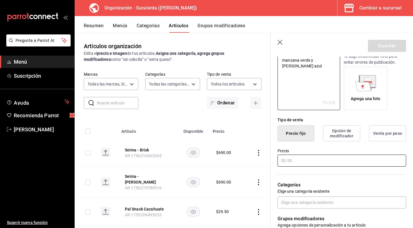
click at [317, 157] on input "text" at bounding box center [341, 161] width 128 height 12
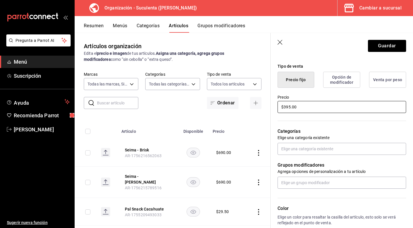
scroll to position [136, 0]
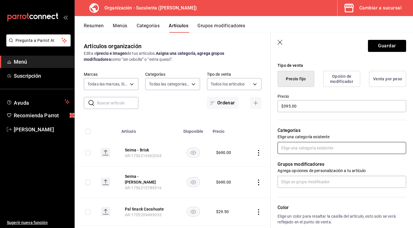
click at [308, 147] on input "text" at bounding box center [341, 148] width 128 height 12
click at [295, 161] on li "Mercado" at bounding box center [339, 160] width 124 height 9
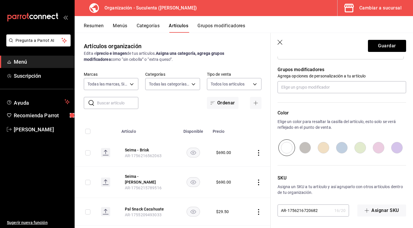
scroll to position [250, 0]
click at [357, 149] on input "radio" at bounding box center [360, 147] width 18 height 17
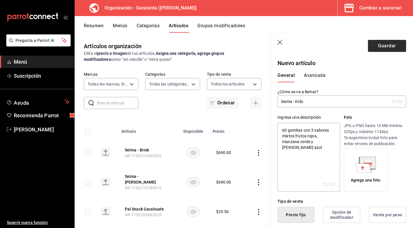
scroll to position [0, 0]
click at [380, 44] on button "Guardar" at bounding box center [387, 46] width 38 height 12
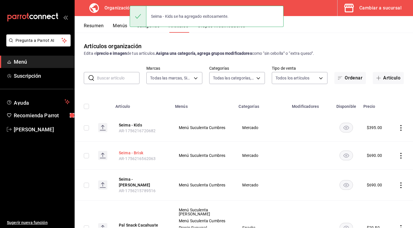
click at [135, 152] on button "Seima - Brisk" at bounding box center [142, 153] width 46 height 6
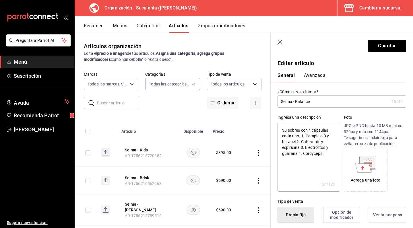
drag, startPoint x: 326, startPoint y: 157, endPoint x: 308, endPoint y: 131, distance: 31.3
click at [308, 131] on textarea "30 sobres con 4 cápsulas cada uno. 1. Complejo B y betabel 2. Cafe verde y espi…" at bounding box center [308, 157] width 62 height 69
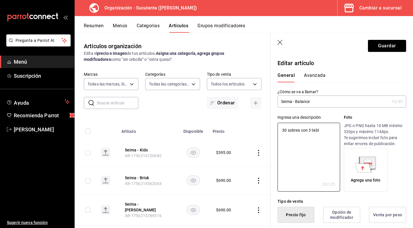
click at [383, 0] on button "Cambiar a sucursal" at bounding box center [372, 8] width 71 height 16
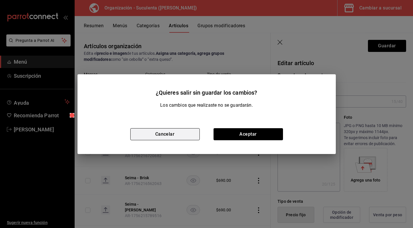
click at [190, 132] on button "Cancelar" at bounding box center [164, 134] width 69 height 12
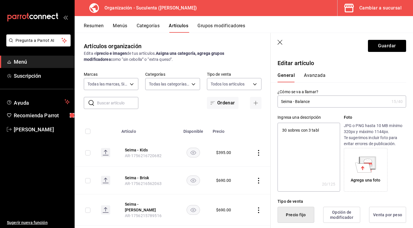
click at [321, 131] on textarea "30 sobres con 3 tabl" at bounding box center [308, 157] width 62 height 69
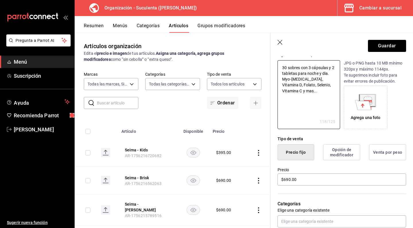
scroll to position [66, 0]
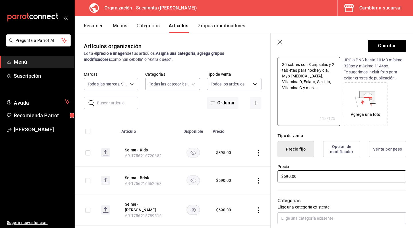
click at [285, 176] on input "$690.00" at bounding box center [341, 176] width 128 height 12
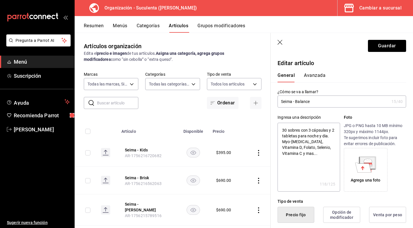
scroll to position [0, 0]
click at [385, 47] on button "Guardar" at bounding box center [387, 46] width 38 height 12
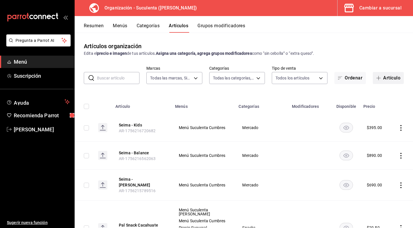
click at [380, 81] on button "Artículo" at bounding box center [388, 78] width 31 height 12
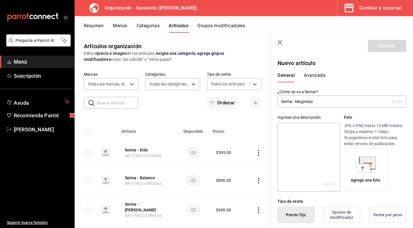
click at [287, 136] on textarea at bounding box center [308, 157] width 62 height 69
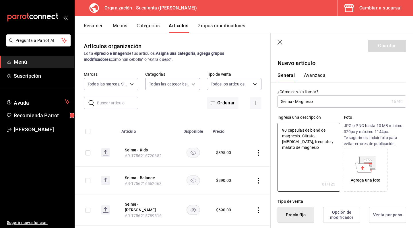
scroll to position [73, 0]
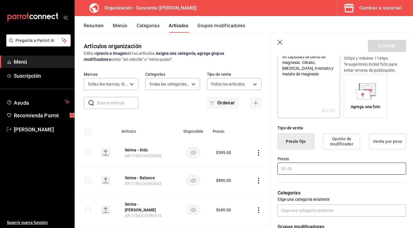
click at [311, 167] on input "text" at bounding box center [341, 169] width 128 height 12
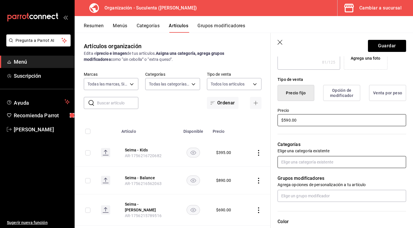
scroll to position [129, 0]
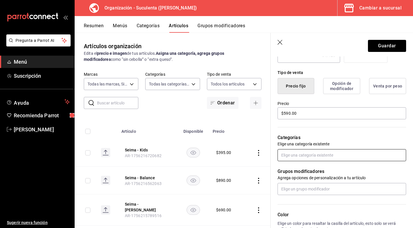
click at [303, 154] on input "text" at bounding box center [341, 155] width 128 height 12
click at [298, 167] on li "Mercado" at bounding box center [339, 167] width 124 height 9
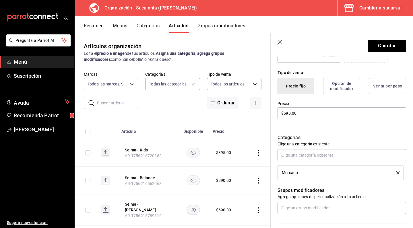
click at [298, 167] on li "Mercado" at bounding box center [340, 172] width 126 height 15
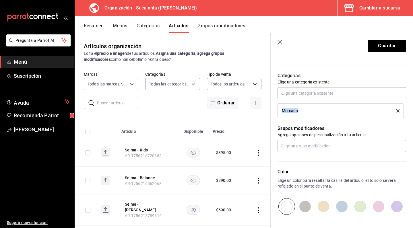
scroll to position [232, 0]
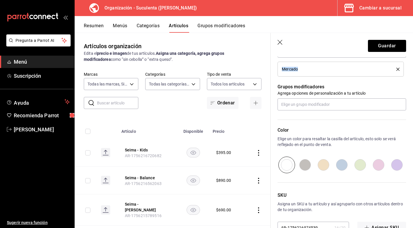
click at [356, 166] on input "radio" at bounding box center [360, 165] width 18 height 17
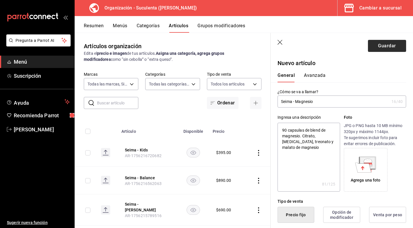
scroll to position [0, 0]
click at [379, 47] on button "Guardar" at bounding box center [387, 46] width 38 height 12
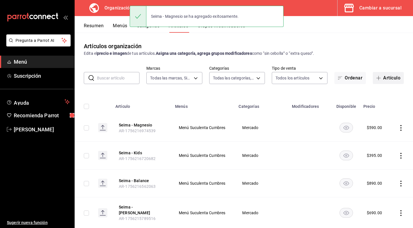
click at [381, 77] on button "Artículo" at bounding box center [388, 78] width 31 height 12
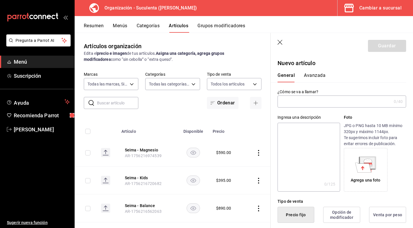
click at [330, 98] on input "text" at bounding box center [334, 101] width 114 height 11
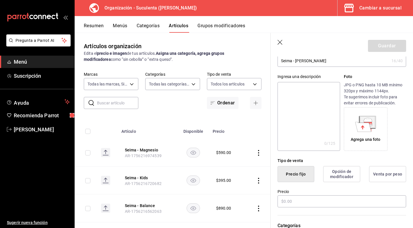
scroll to position [61, 0]
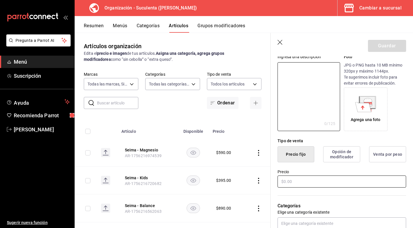
click at [309, 184] on input "text" at bounding box center [341, 182] width 128 height 12
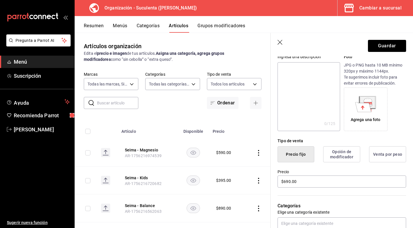
click at [299, 95] on textarea at bounding box center [308, 96] width 62 height 69
paste textarea "Péptidos bioactivos de colágeno hidrolizado Grass Fed (libre pastoreo), péptido…"
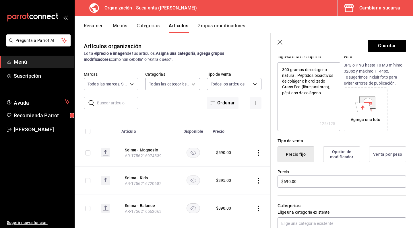
click at [326, 93] on textarea "300 gramos de colageno natural. Péptidos bioactivos de colágeno hidrolizado Gra…" at bounding box center [308, 96] width 62 height 69
drag, startPoint x: 331, startPoint y: 87, endPoint x: 300, endPoint y: 89, distance: 31.0
click at [300, 89] on textarea "300 gramos de colageno natural. Péptidos bioactivos de colágeno hidrolizado Gra…" at bounding box center [308, 96] width 62 height 69
click at [313, 94] on textarea "300 gramos de colageno natural. Péptidos bioactivos de colágeno hidrolizado Gra…" at bounding box center [308, 96] width 62 height 69
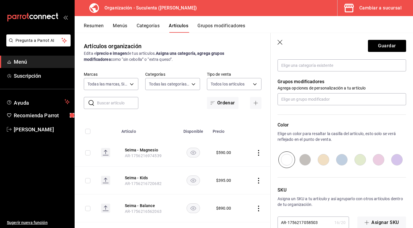
scroll to position [220, 0]
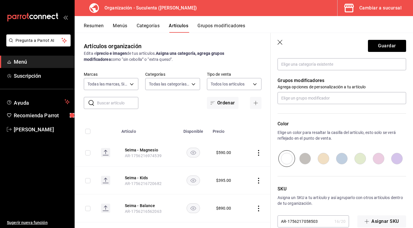
click at [356, 164] on input "radio" at bounding box center [360, 158] width 18 height 17
click at [384, 47] on button "Guardar" at bounding box center [387, 46] width 38 height 12
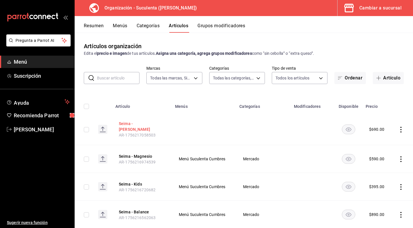
click at [149, 124] on button "Seima - Colageno" at bounding box center [142, 126] width 46 height 11
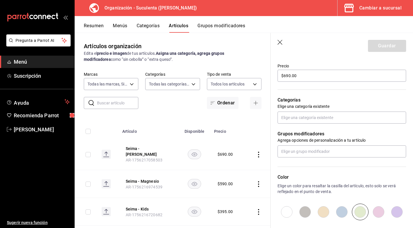
scroll to position [174, 0]
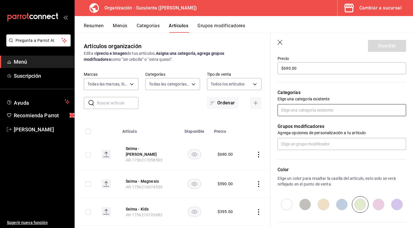
click at [316, 111] on input "text" at bounding box center [341, 110] width 128 height 12
click at [303, 124] on li "Mercado" at bounding box center [339, 122] width 124 height 9
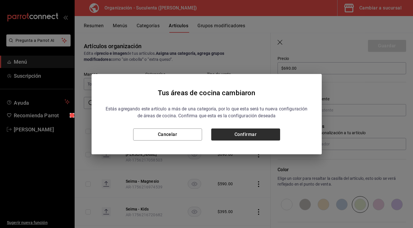
click at [248, 138] on button "Confirmar" at bounding box center [245, 134] width 69 height 12
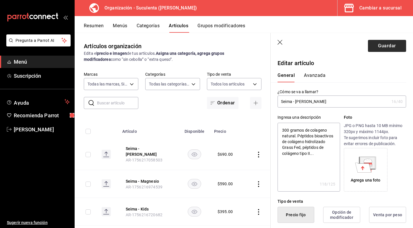
scroll to position [0, 0]
click at [379, 45] on button "Guardar" at bounding box center [387, 46] width 38 height 12
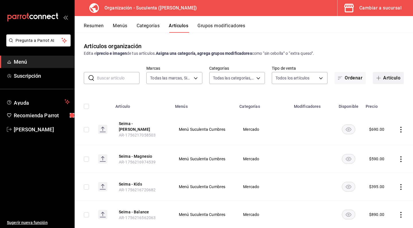
click at [383, 81] on button "Artículo" at bounding box center [388, 78] width 31 height 12
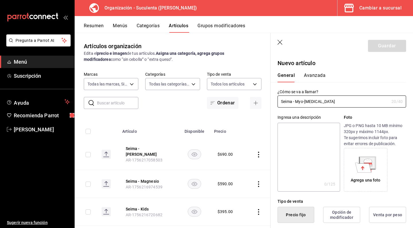
click at [306, 124] on textarea at bounding box center [308, 157] width 62 height 69
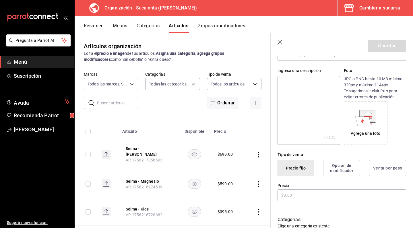
scroll to position [47, 0]
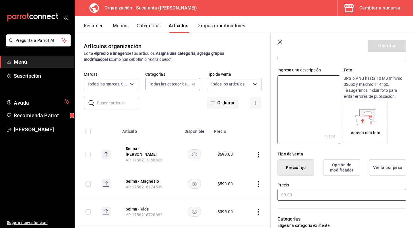
click at [301, 193] on input "text" at bounding box center [341, 195] width 128 height 12
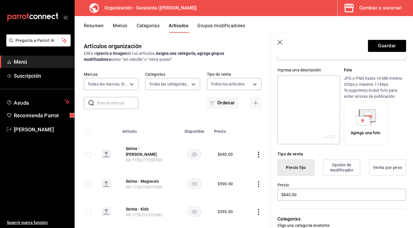
click at [301, 103] on textarea at bounding box center [308, 109] width 62 height 69
click at [312, 85] on textarea at bounding box center [308, 109] width 62 height 69
drag, startPoint x: 313, startPoint y: 80, endPoint x: 253, endPoint y: 79, distance: 60.0
click at [253, 79] on main "Artículos organización Edita el precio e imagen de tus artículos. Asigna una ca…" at bounding box center [244, 130] width 338 height 195
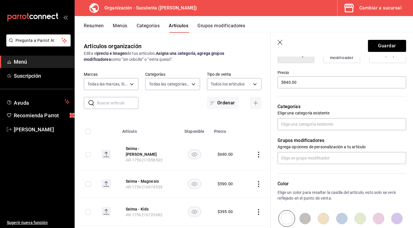
scroll to position [213, 0]
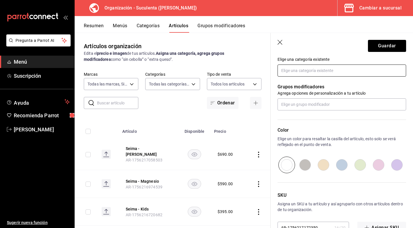
click at [315, 73] on input "text" at bounding box center [341, 71] width 128 height 12
click at [308, 84] on li "Mercado" at bounding box center [339, 83] width 124 height 9
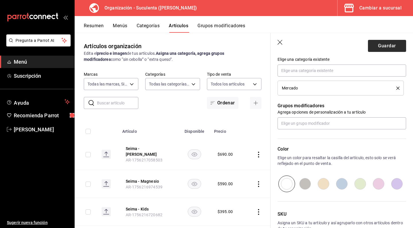
click at [386, 45] on button "Guardar" at bounding box center [387, 46] width 38 height 12
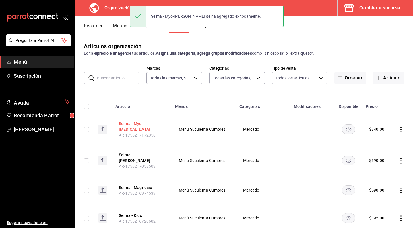
click at [149, 126] on button "Seima - Myo-Inositol" at bounding box center [142, 126] width 46 height 11
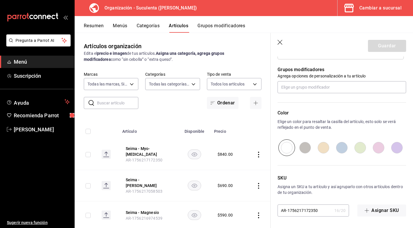
click at [356, 143] on input "radio" at bounding box center [360, 147] width 18 height 17
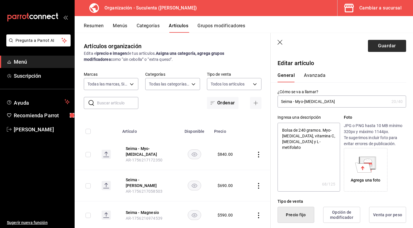
click at [382, 48] on button "Guardar" at bounding box center [387, 46] width 38 height 12
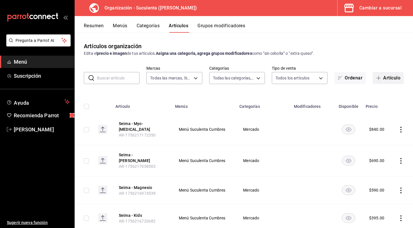
click at [377, 79] on span "button" at bounding box center [379, 78] width 7 height 5
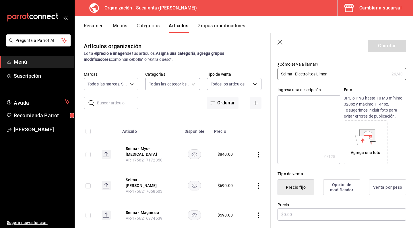
scroll to position [33, 0]
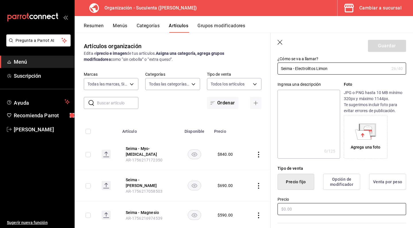
click at [301, 207] on input "text" at bounding box center [341, 209] width 128 height 12
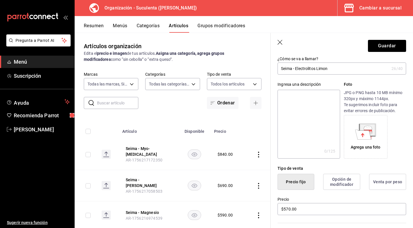
click at [298, 78] on div "Ingresa una descripción x 0 /125 ​ Foto JPG o PNG hasta 10 MB mínimo 320px y má…" at bounding box center [337, 117] width 135 height 84
click at [298, 99] on textarea at bounding box center [308, 124] width 62 height 69
click at [304, 101] on textarea at bounding box center [308, 124] width 62 height 69
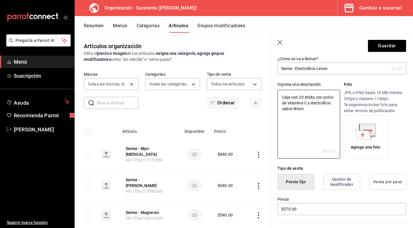
drag, startPoint x: 327, startPoint y: 110, endPoint x: 256, endPoint y: 96, distance: 71.8
click at [256, 96] on main "Artículos organización Edita el precio e imagen de tus artículos. Asigna una ca…" at bounding box center [244, 130] width 338 height 195
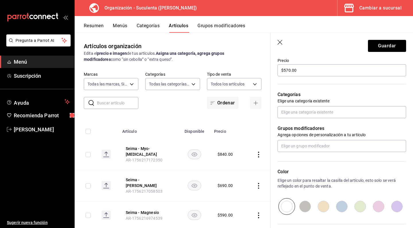
scroll to position [172, 0]
click at [330, 114] on input "text" at bounding box center [341, 112] width 128 height 12
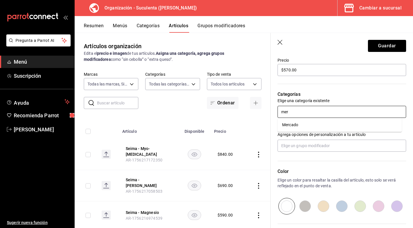
click at [324, 125] on li "Mercado" at bounding box center [339, 124] width 124 height 9
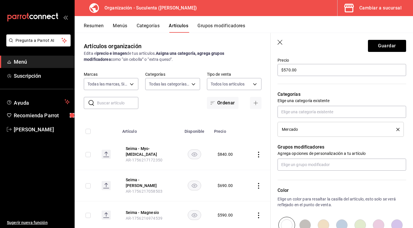
click at [358, 222] on input "radio" at bounding box center [360, 225] width 18 height 17
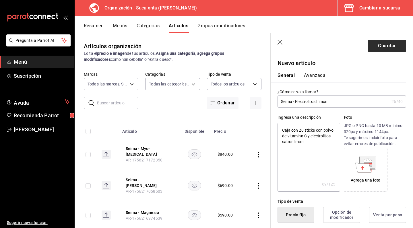
scroll to position [0, 0]
click at [375, 46] on button "Guardar" at bounding box center [387, 46] width 38 height 12
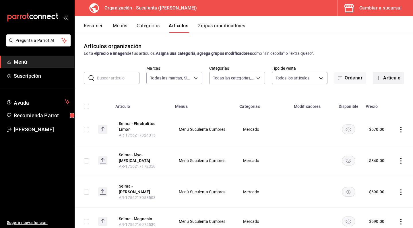
click at [385, 77] on button "Artículo" at bounding box center [388, 78] width 31 height 12
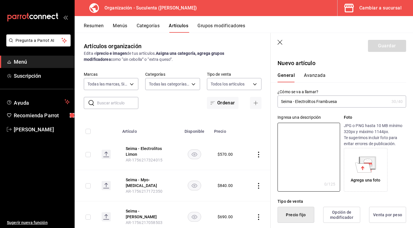
paste textarea "Caja con 20 sticks con polvo de vitamina C y electrolitos sabor limon"
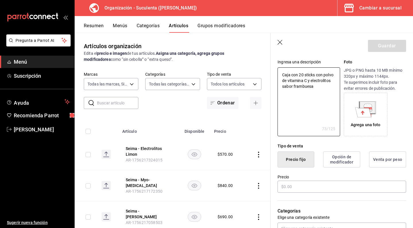
scroll to position [56, 0]
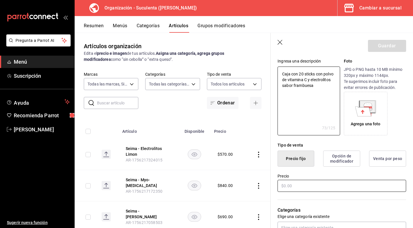
click at [293, 186] on input "text" at bounding box center [341, 186] width 128 height 12
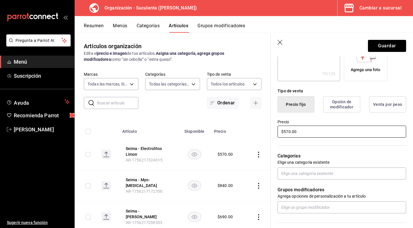
scroll to position [130, 0]
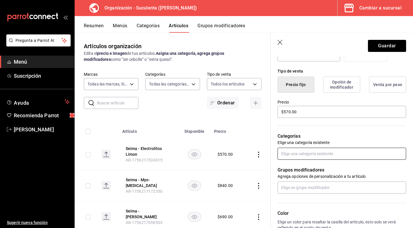
click at [336, 159] on input "text" at bounding box center [341, 154] width 128 height 12
click at [330, 168] on li "Mercado" at bounding box center [339, 166] width 124 height 9
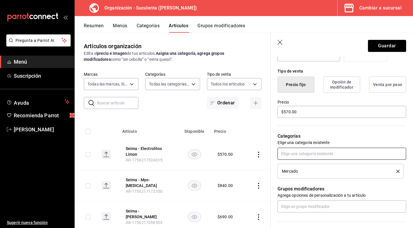
scroll to position [192, 0]
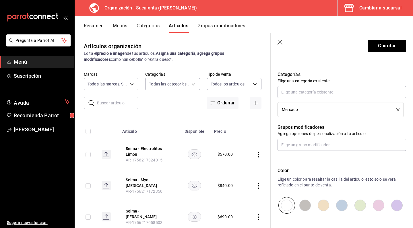
click at [359, 204] on input "radio" at bounding box center [360, 205] width 18 height 17
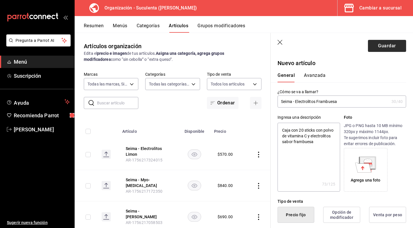
scroll to position [0, 0]
click at [377, 48] on button "Guardar" at bounding box center [387, 46] width 38 height 12
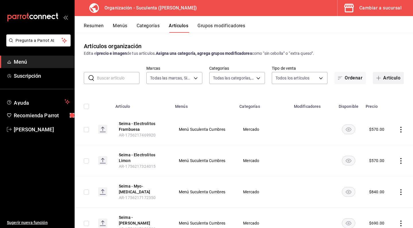
click at [389, 74] on button "Artículo" at bounding box center [388, 78] width 31 height 12
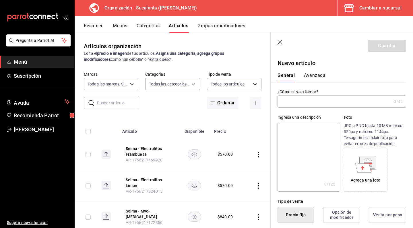
click at [304, 106] on input "text" at bounding box center [334, 101] width 114 height 11
paste textarea "Caja con 20 sticks con polvo de vitamina C y electrolitos sabor limon"
click at [301, 133] on textarea "Caja con 20 sticks con polvo de vitamina C y electrolitos sabor limon" at bounding box center [308, 157] width 62 height 69
click at [329, 142] on textarea "Caja con 18 sticks con polvo de vitamina C y electrolitos sabor limon" at bounding box center [308, 157] width 62 height 69
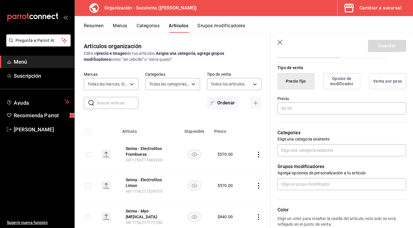
scroll to position [195, 0]
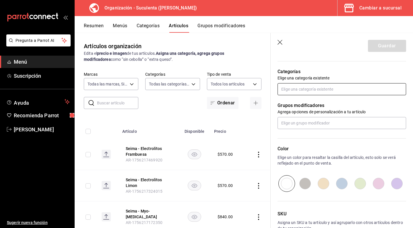
click at [305, 85] on input "text" at bounding box center [341, 89] width 128 height 12
click at [297, 102] on li "Mercado" at bounding box center [339, 102] width 124 height 9
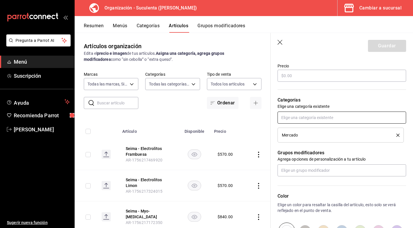
scroll to position [160, 0]
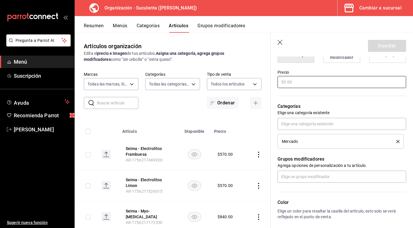
click at [297, 84] on input "text" at bounding box center [341, 82] width 128 height 12
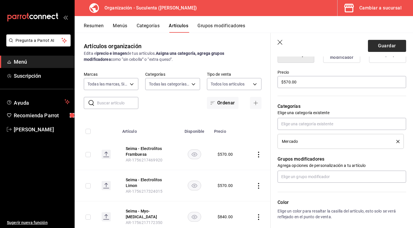
click at [373, 44] on button "Guardar" at bounding box center [387, 46] width 38 height 12
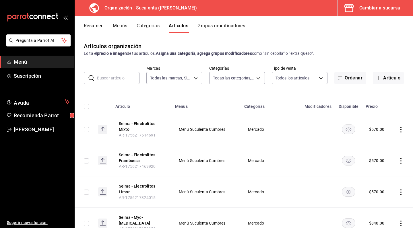
click at [118, 25] on button "Menús" at bounding box center [120, 28] width 14 height 10
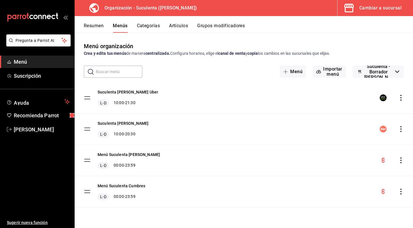
click at [397, 190] on div "menu-maker-table" at bounding box center [391, 191] width 24 height 7
click at [401, 191] on icon "actions" at bounding box center [401, 192] width 6 height 6
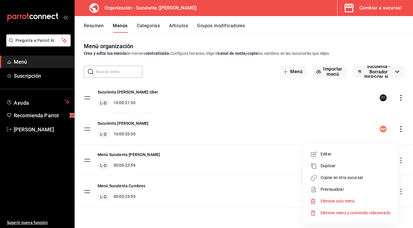
click at [362, 181] on li "Copiar en otra sucursal" at bounding box center [349, 178] width 89 height 12
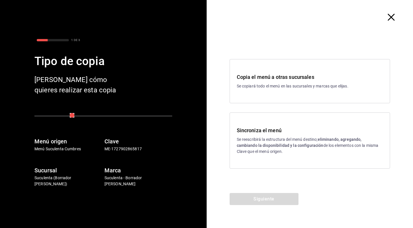
click at [280, 132] on h3 "Sincroniza el menú" at bounding box center [310, 130] width 146 height 8
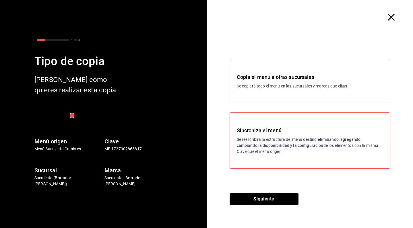
click at [255, 189] on div "Copia el menú a otras sucursales Se copiará todo el menú en las sucursales y ma…" at bounding box center [310, 113] width 207 height 159
click at [254, 197] on button "Siguiente" at bounding box center [263, 199] width 69 height 12
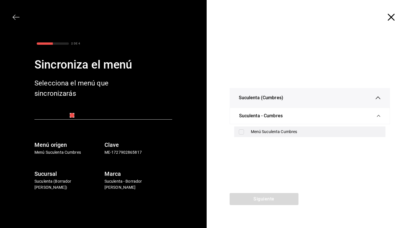
click at [242, 133] on input "checkbox" at bounding box center [241, 131] width 5 height 5
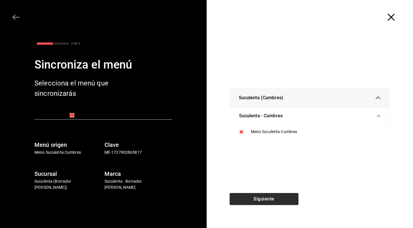
click at [270, 200] on button "Siguiente" at bounding box center [263, 199] width 69 height 12
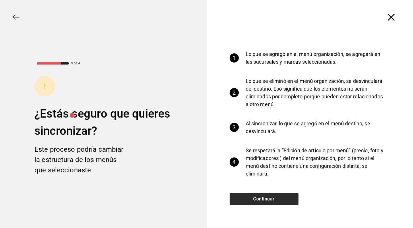
click at [270, 200] on button "Continuar" at bounding box center [263, 199] width 69 height 12
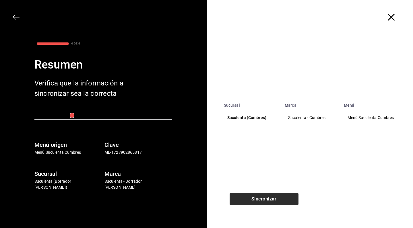
click at [270, 200] on button "Sincronizar" at bounding box center [263, 199] width 69 height 12
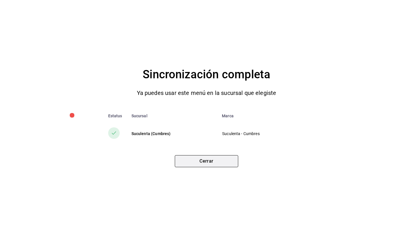
click at [212, 159] on button "Cerrar" at bounding box center [206, 161] width 63 height 12
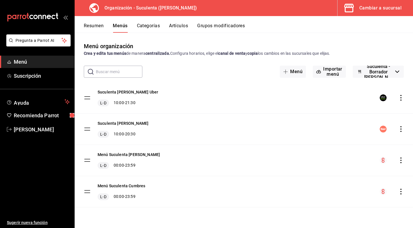
click at [153, 27] on button "Categorías" at bounding box center [148, 28] width 23 height 10
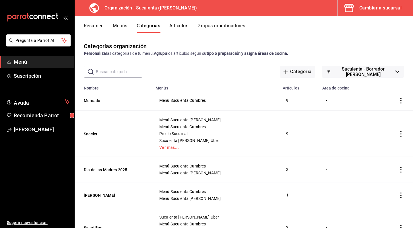
click at [116, 70] on input "text" at bounding box center [119, 71] width 46 height 11
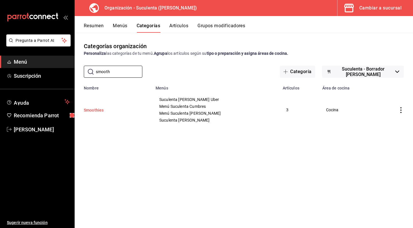
click at [96, 110] on button "Smoothies" at bounding box center [112, 110] width 57 height 6
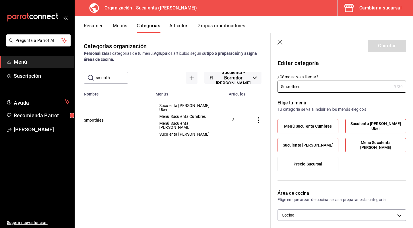
click at [278, 42] on icon "button" at bounding box center [280, 43] width 6 height 6
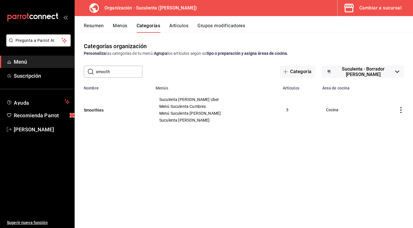
click at [179, 26] on button "Artículos" at bounding box center [178, 28] width 19 height 10
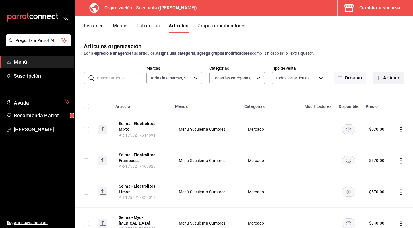
click at [379, 81] on button "Artículo" at bounding box center [388, 78] width 31 height 12
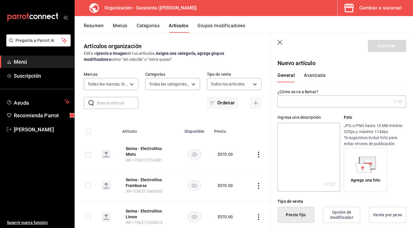
click at [297, 104] on input "text" at bounding box center [334, 101] width 114 height 11
click at [344, 121] on div "Foto JPG o PNG hasta 10 MB mínimo 320px y máximo 1144px. Te sugerimos incluir f…" at bounding box center [375, 152] width 62 height 77
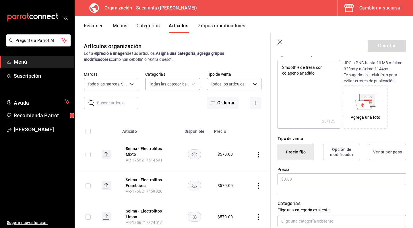
scroll to position [92, 0]
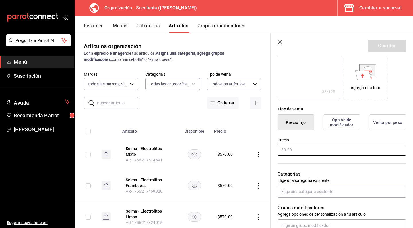
click at [294, 147] on input "text" at bounding box center [341, 150] width 128 height 12
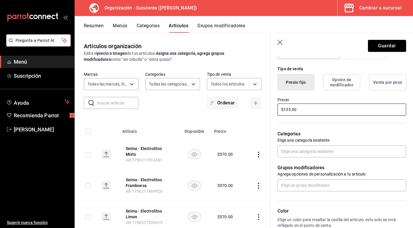
scroll to position [133, 0]
click at [301, 147] on input "text" at bounding box center [341, 151] width 128 height 12
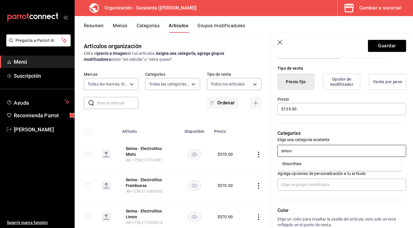
click at [293, 164] on li "Smoothies" at bounding box center [339, 163] width 124 height 9
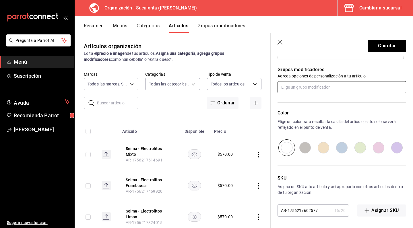
scroll to position [250, 0]
click at [309, 91] on input "text" at bounding box center [341, 87] width 128 height 12
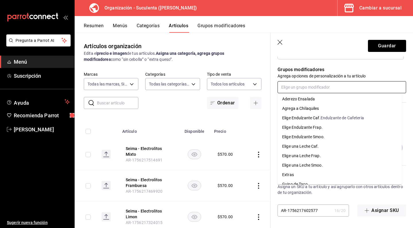
scroll to position [18, 0]
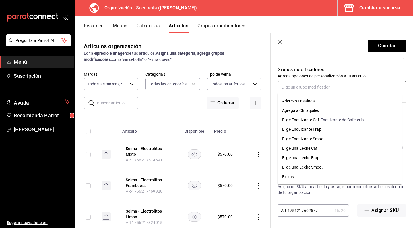
click at [311, 141] on div "Elige Endulzante Smoo." at bounding box center [303, 139] width 42 height 6
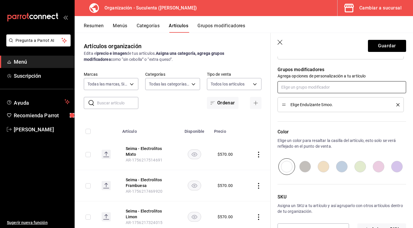
click at [312, 90] on input "text" at bounding box center [341, 87] width 128 height 12
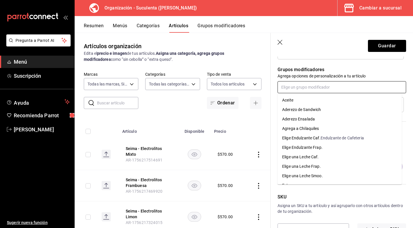
click at [310, 175] on div "Elige una Leche Smoo." at bounding box center [302, 176] width 41 height 6
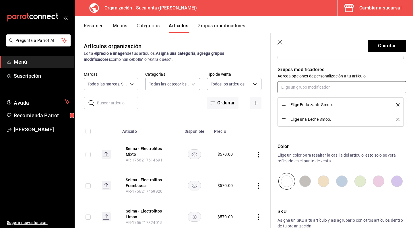
click at [307, 85] on input "text" at bounding box center [341, 87] width 128 height 12
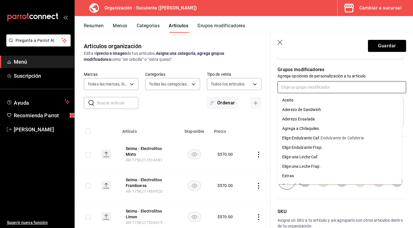
scroll to position [0, 0]
click at [275, 102] on div "Grupos modificadores Agrega opciones de personalización a tu artículo Elige End…" at bounding box center [337, 92] width 135 height 67
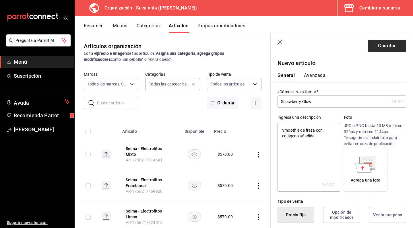
click at [373, 48] on button "Guardar" at bounding box center [387, 46] width 38 height 12
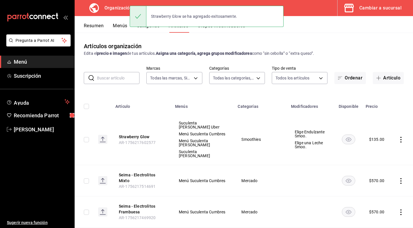
click at [130, 77] on input "text" at bounding box center [118, 77] width 42 height 11
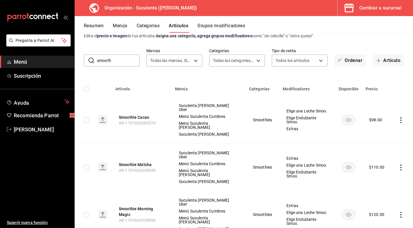
click at [123, 61] on input "smooth" at bounding box center [118, 60] width 42 height 11
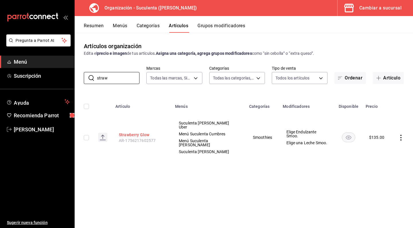
click at [142, 132] on button "Strawberry Glow" at bounding box center [142, 135] width 46 height 6
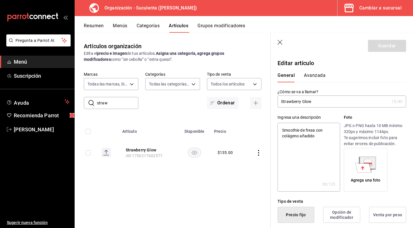
click at [282, 103] on input "Strawberry Glow" at bounding box center [333, 101] width 112 height 11
click at [381, 43] on button "Guardar" at bounding box center [387, 46] width 38 height 12
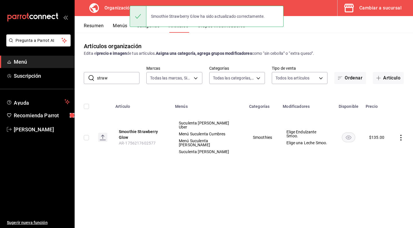
click at [117, 23] on button "Menús" at bounding box center [120, 28] width 14 height 10
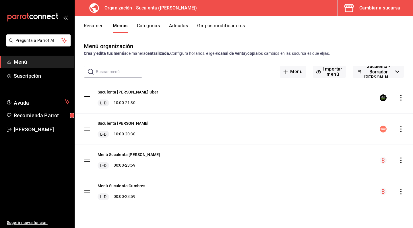
click at [401, 190] on icon "actions" at bounding box center [401, 192] width 6 height 6
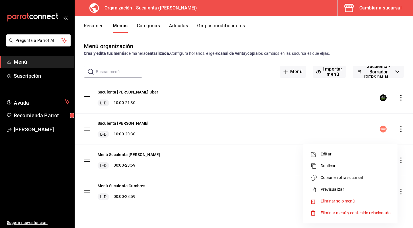
click at [357, 179] on span "Copiar en otra sucursal" at bounding box center [355, 178] width 70 height 6
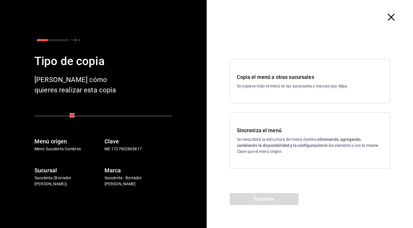
click at [258, 142] on p "Se reescribirá la estructura del menú destino; eliminando, agregando, cambiando…" at bounding box center [310, 146] width 146 height 18
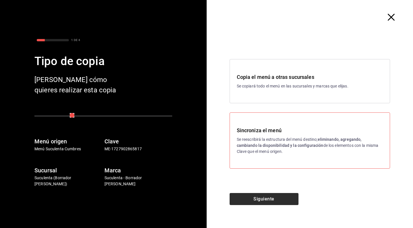
click at [263, 200] on button "Siguiente" at bounding box center [263, 199] width 69 height 12
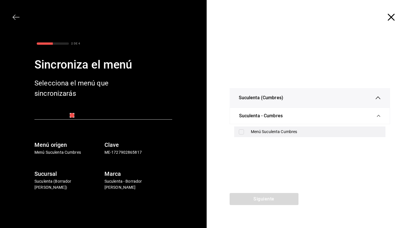
click at [255, 130] on div "Menú Suculenta Cumbres" at bounding box center [316, 132] width 130 height 6
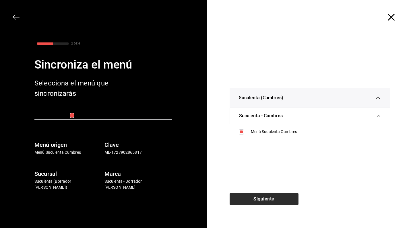
click at [256, 196] on button "Siguiente" at bounding box center [263, 199] width 69 height 12
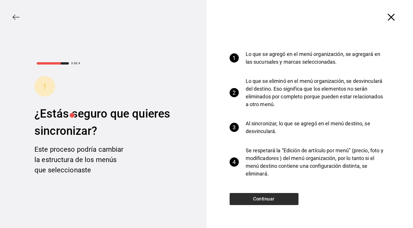
click at [264, 196] on button "Continuar" at bounding box center [263, 199] width 69 height 12
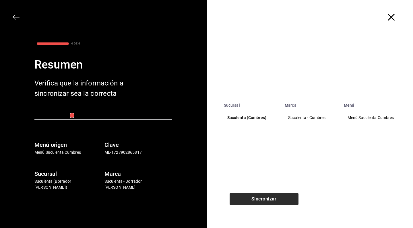
click at [264, 196] on button "Sincronizar" at bounding box center [263, 199] width 69 height 12
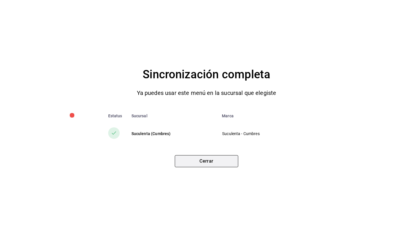
click at [214, 163] on button "Cerrar" at bounding box center [206, 161] width 63 height 12
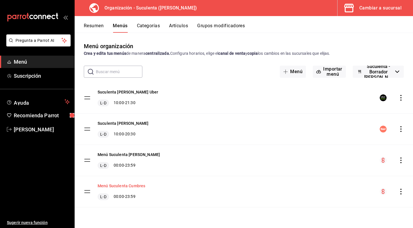
click at [137, 186] on button "Menú Suculenta Cumbres" at bounding box center [122, 186] width 48 height 6
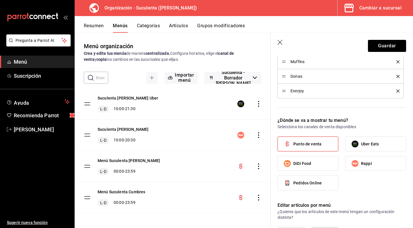
scroll to position [431, 0]
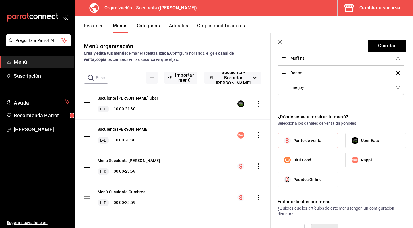
click at [280, 45] on icon "button" at bounding box center [280, 43] width 6 height 6
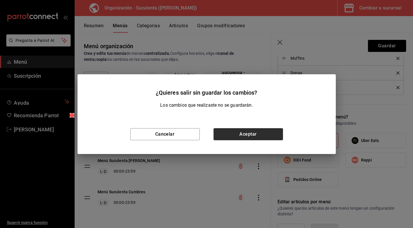
click at [252, 139] on button "Aceptar" at bounding box center [247, 134] width 69 height 12
